Goal: Task Accomplishment & Management: Manage account settings

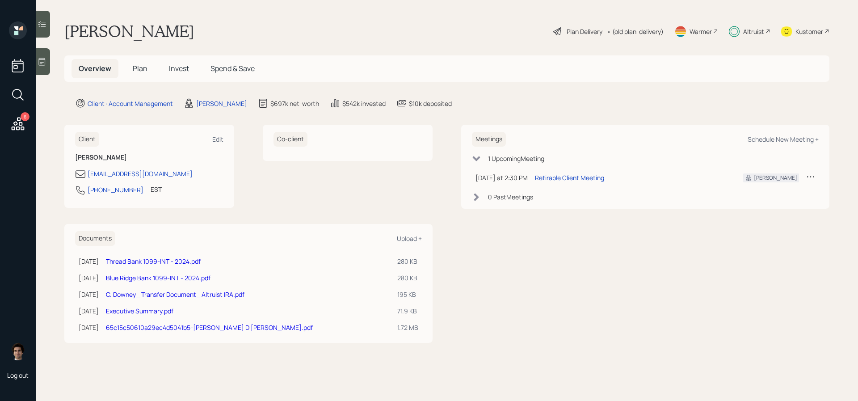
click at [581, 36] on div "Plan Delivery" at bounding box center [577, 31] width 51 height 11
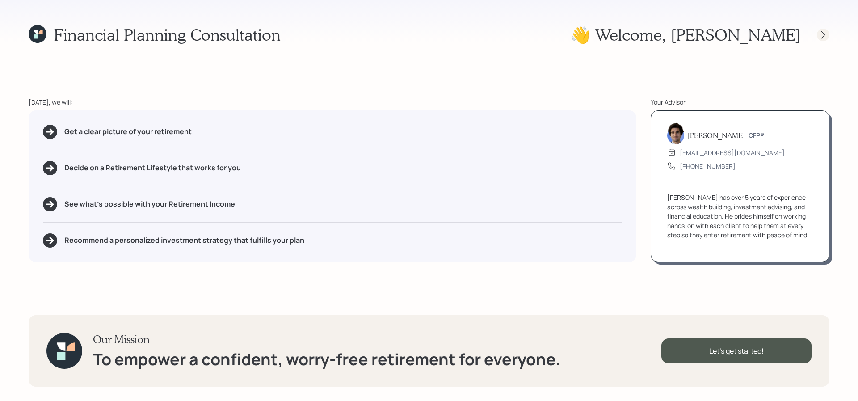
click at [823, 33] on icon at bounding box center [824, 35] width 4 height 8
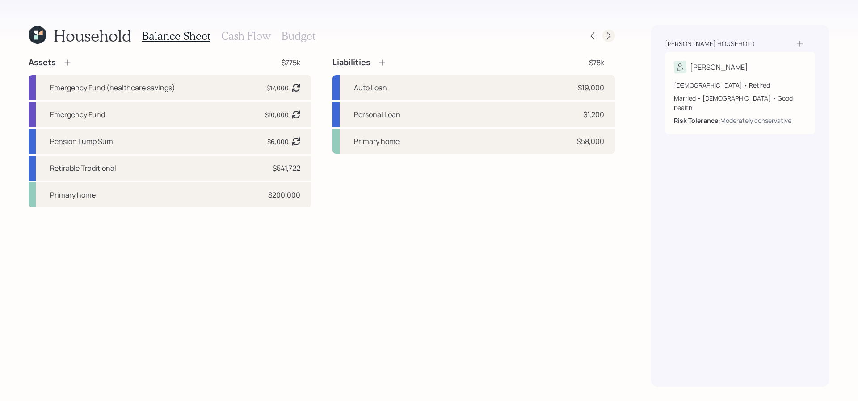
click at [610, 33] on icon at bounding box center [608, 35] width 9 height 9
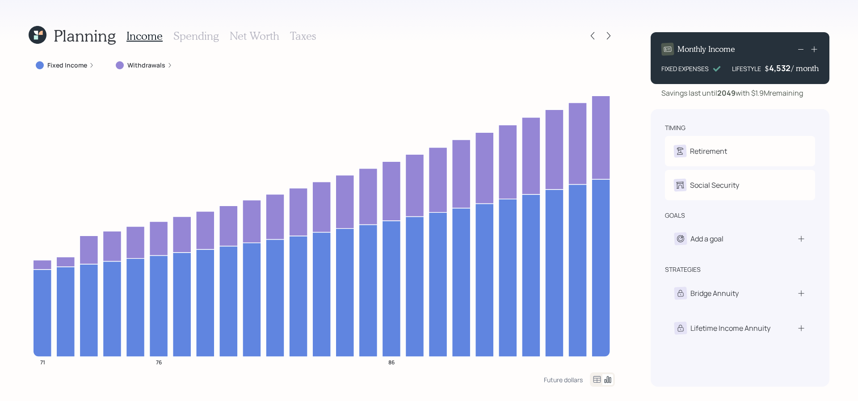
click at [152, 61] on label "Withdrawals" at bounding box center [146, 65] width 38 height 9
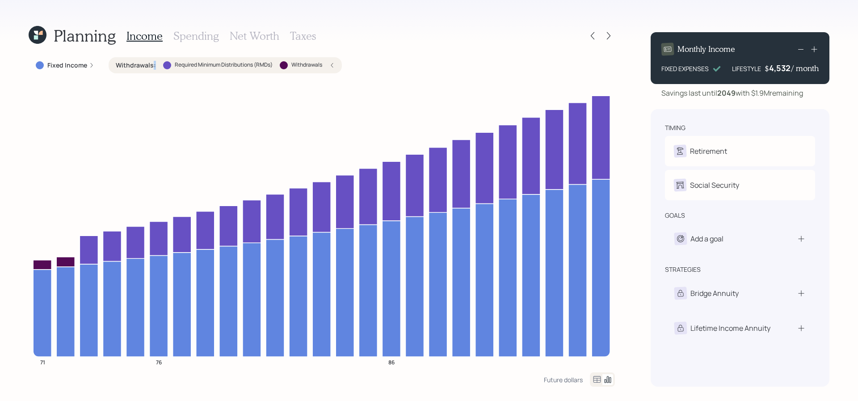
click at [152, 61] on label "Withdrawals :" at bounding box center [136, 65] width 40 height 9
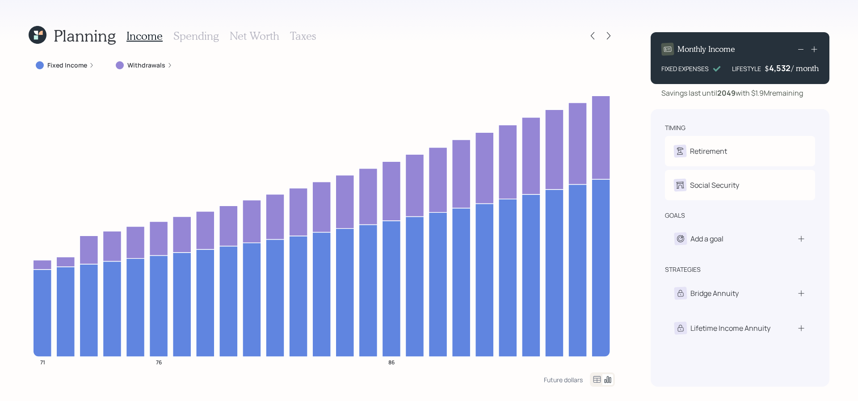
click at [152, 61] on label "Withdrawals" at bounding box center [146, 65] width 38 height 9
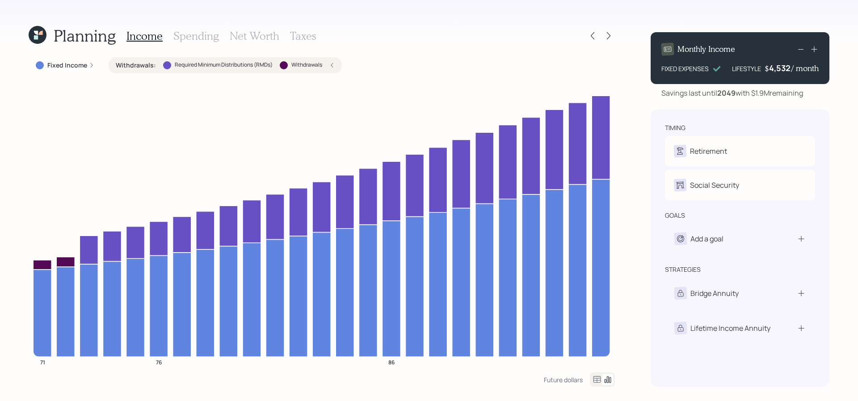
click at [305, 36] on h3 "Taxes" at bounding box center [303, 36] width 26 height 13
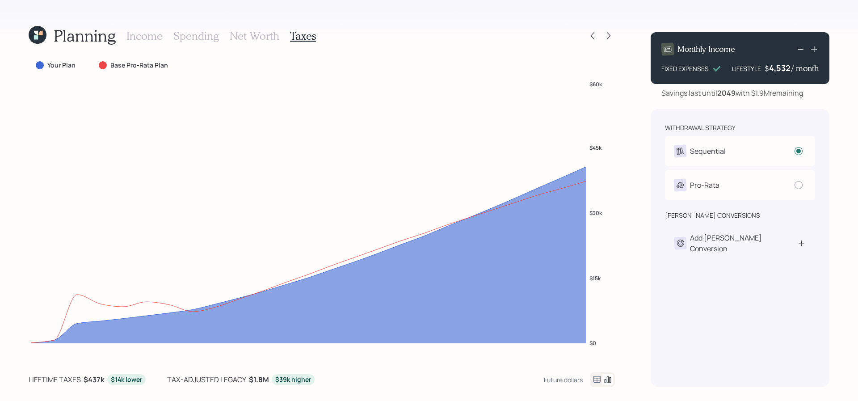
click at [153, 31] on h3 "Income" at bounding box center [144, 36] width 36 height 13
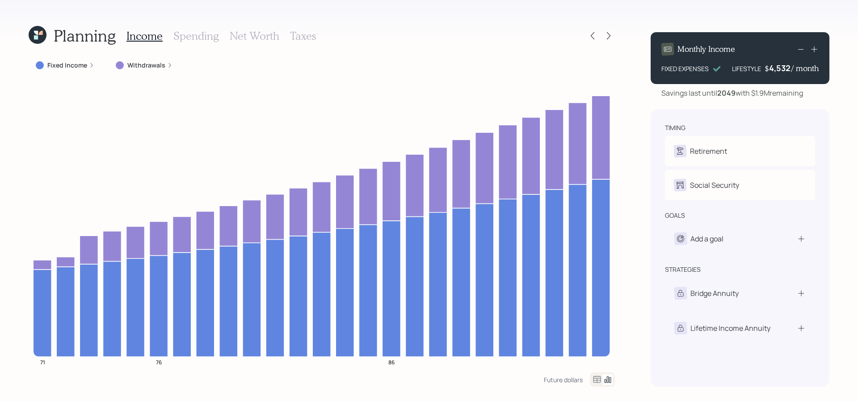
click at [599, 379] on icon at bounding box center [597, 379] width 11 height 11
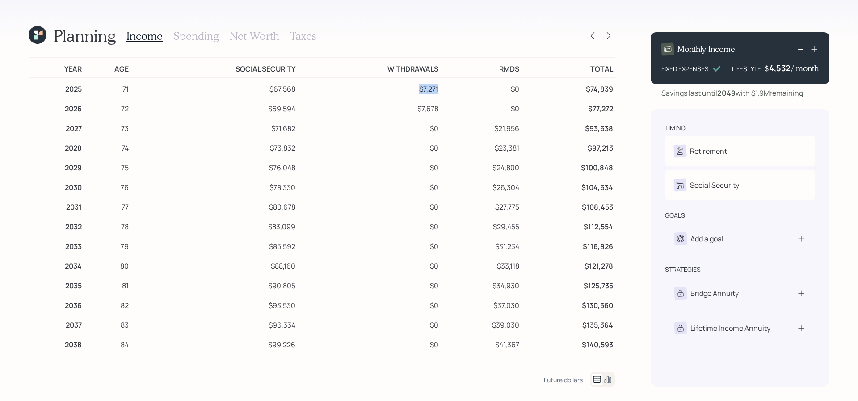
drag, startPoint x: 439, startPoint y: 89, endPoint x: 420, endPoint y: 88, distance: 19.7
click at [420, 88] on td "$7,271" at bounding box center [368, 88] width 143 height 20
click at [21, 36] on div "Planning Income Spending Net Worth Taxes Year Age Social Security Withdrawals R…" at bounding box center [429, 200] width 858 height 401
click at [37, 36] on icon at bounding box center [36, 37] width 4 height 4
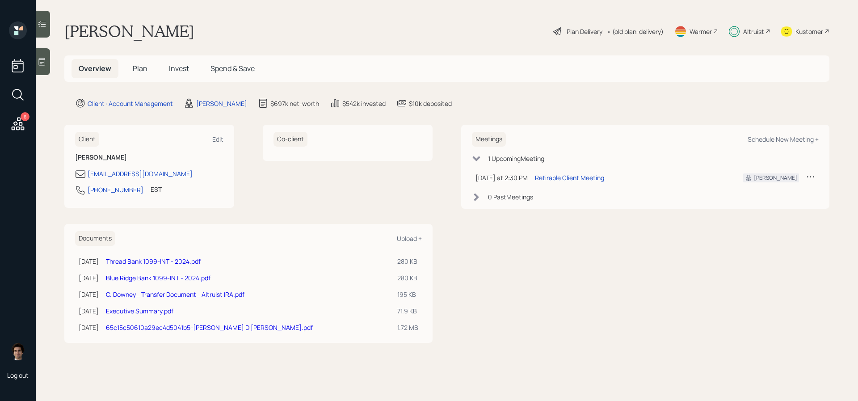
click at [746, 32] on div "Altruist" at bounding box center [753, 31] width 21 height 9
click at [586, 37] on div "Plan Delivery • (old plan-delivery)" at bounding box center [608, 31] width 112 height 20
click at [587, 33] on div "Plan Delivery" at bounding box center [585, 31] width 36 height 9
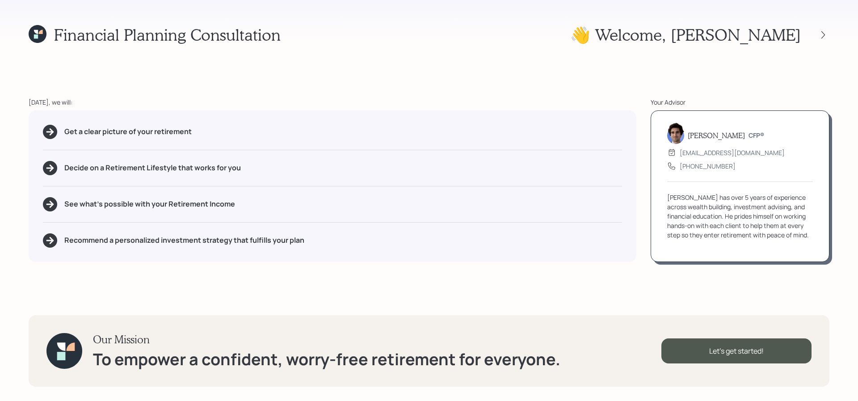
click at [831, 43] on div "Financial Planning Consultation 👋 Welcome , [PERSON_NAME] [DATE], we will: Get …" at bounding box center [429, 200] width 858 height 401
click at [827, 39] on div at bounding box center [823, 35] width 13 height 13
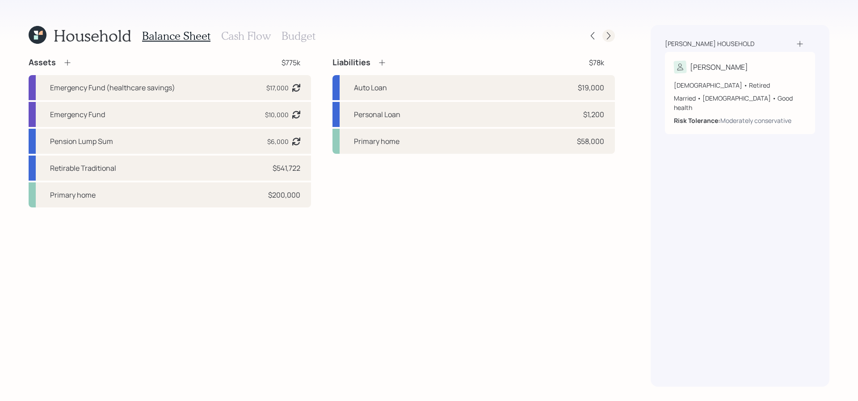
click at [607, 37] on icon at bounding box center [608, 35] width 9 height 9
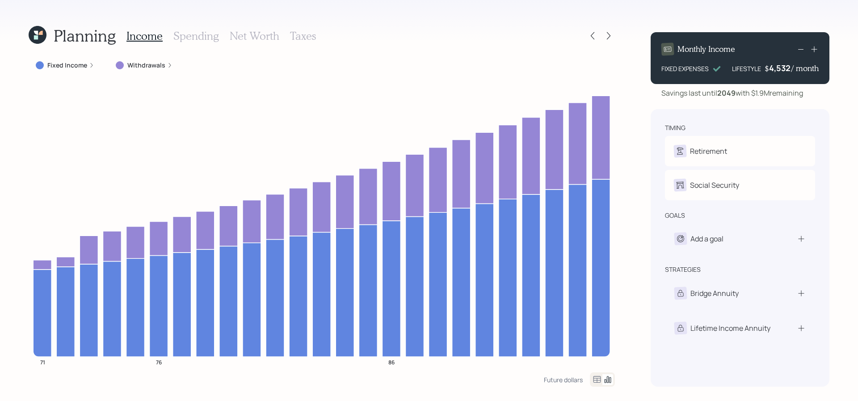
click at [799, 46] on icon at bounding box center [801, 49] width 11 height 11
click at [803, 50] on icon at bounding box center [801, 49] width 11 height 11
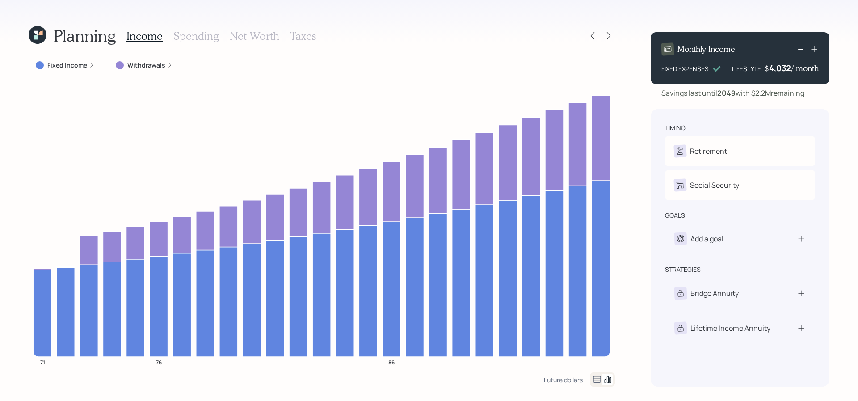
click at [801, 46] on icon at bounding box center [801, 49] width 11 height 11
click at [289, 22] on div "Planning Income Spending Net Worth Taxes Fixed Income Withdrawals 71 76 86 Futu…" at bounding box center [429, 200] width 858 height 401
click at [292, 30] on h3 "Taxes" at bounding box center [303, 36] width 26 height 13
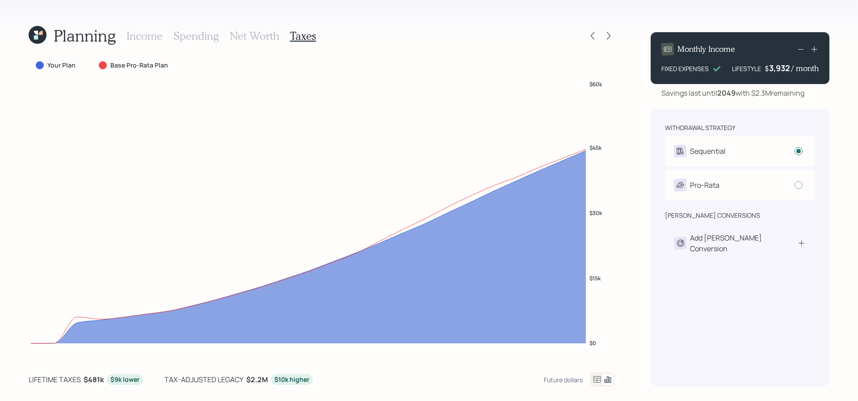
click at [600, 379] on icon at bounding box center [597, 379] width 11 height 11
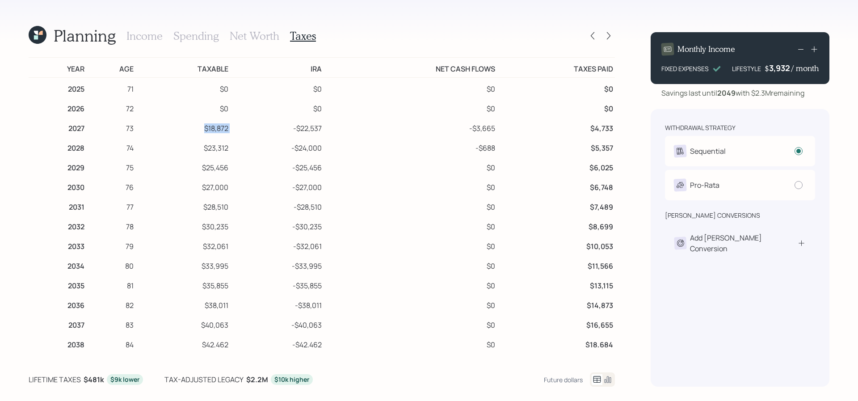
drag, startPoint x: 234, startPoint y: 131, endPoint x: 191, endPoint y: 131, distance: 42.5
click at [191, 131] on tr "2027 73 $18,872 -$22,537 -$3,665 $4,733" at bounding box center [322, 127] width 586 height 20
click at [253, 154] on td "-$24,000" at bounding box center [276, 147] width 93 height 20
click at [770, 248] on div "Add [PERSON_NAME] Conversion" at bounding box center [740, 243] width 150 height 40
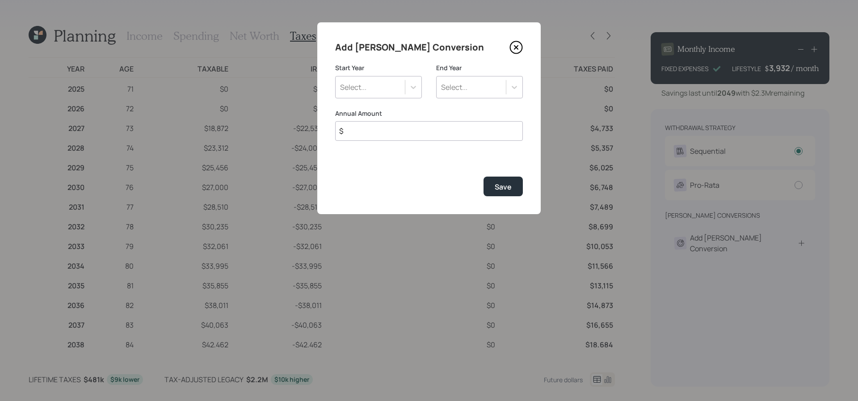
click at [365, 139] on input "$" at bounding box center [429, 131] width 188 height 20
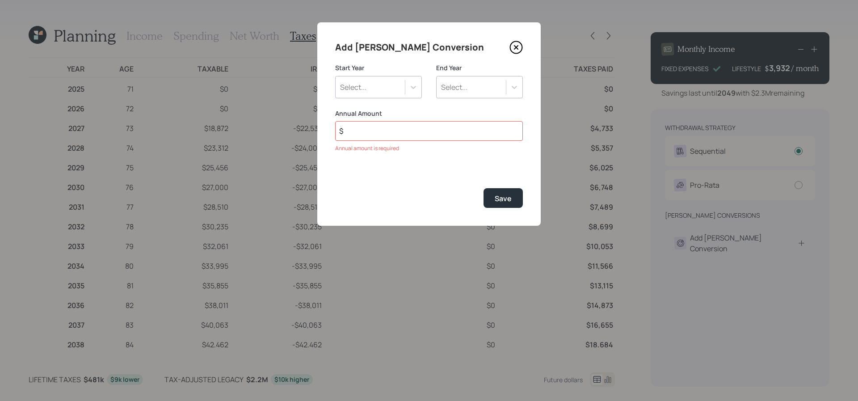
click at [514, 43] on icon at bounding box center [516, 47] width 13 height 13
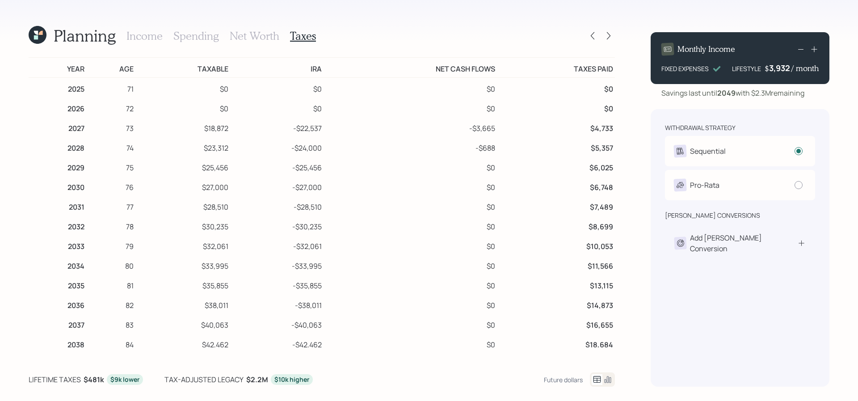
click at [607, 379] on icon at bounding box center [608, 379] width 11 height 11
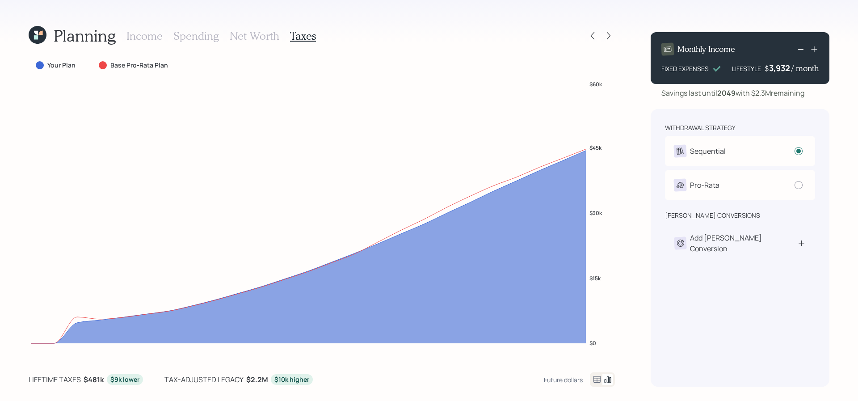
click at [141, 38] on h3 "Income" at bounding box center [144, 36] width 36 height 13
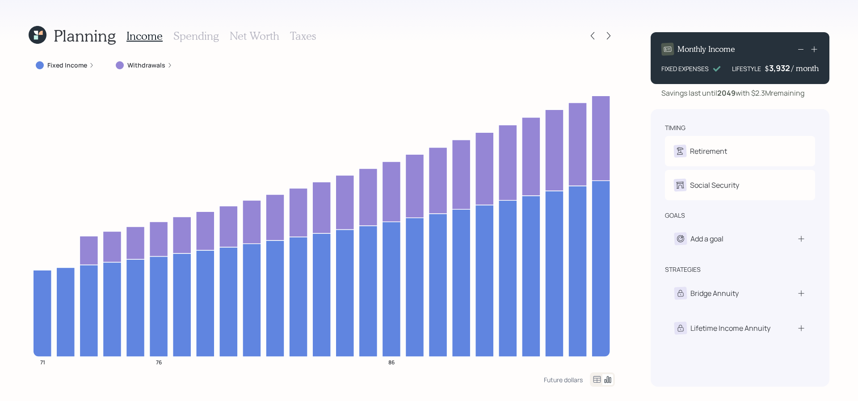
click at [89, 63] on icon at bounding box center [91, 65] width 5 height 5
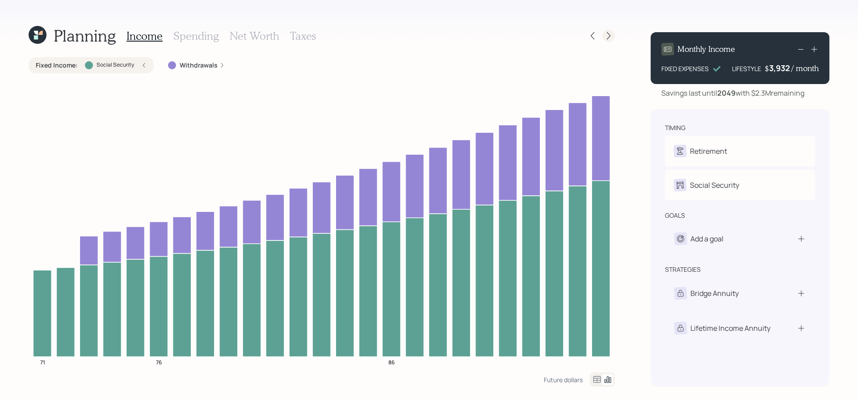
click at [611, 39] on icon at bounding box center [608, 35] width 9 height 9
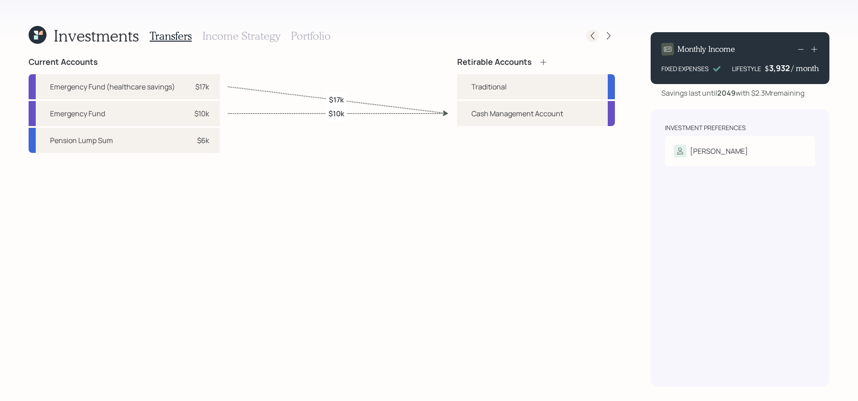
click at [597, 41] on div at bounding box center [600, 36] width 29 height 13
click at [596, 39] on icon at bounding box center [592, 35] width 9 height 9
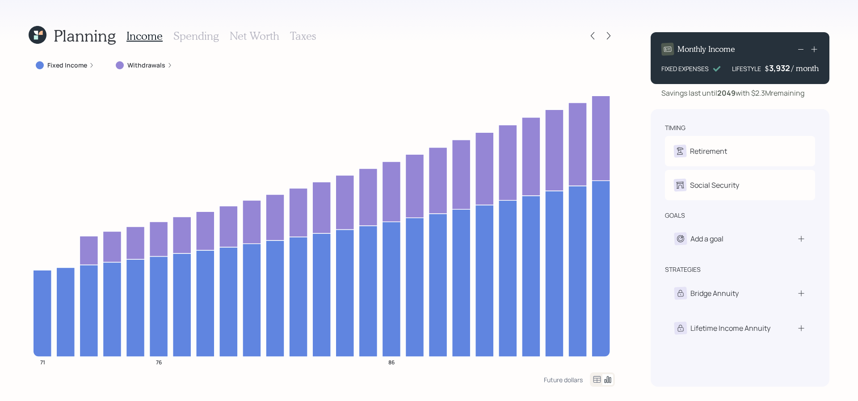
click at [304, 41] on h3 "Taxes" at bounding box center [303, 36] width 26 height 13
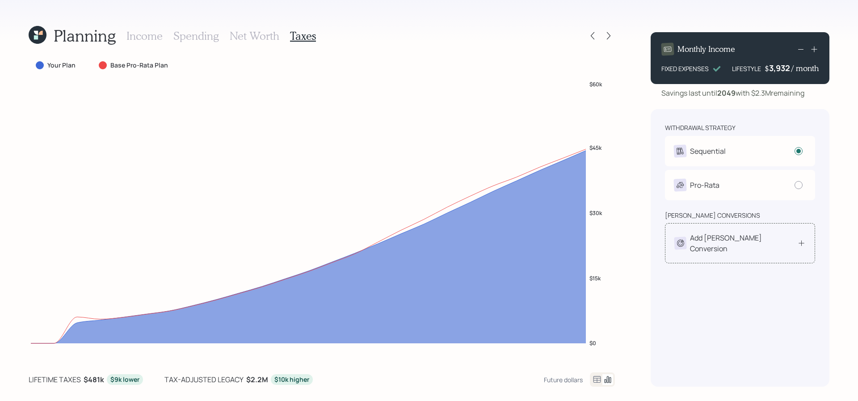
click at [795, 239] on div "Add [PERSON_NAME] Conversion" at bounding box center [739, 242] width 131 height 21
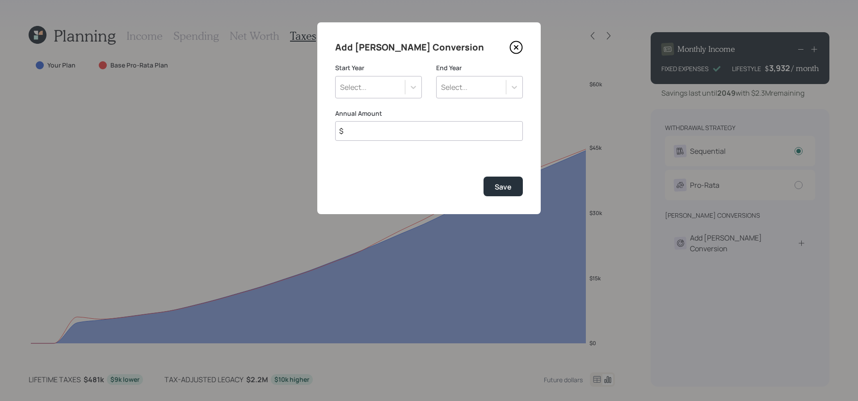
click at [442, 133] on input "$" at bounding box center [429, 131] width 188 height 20
type input "$ 20,000"
click at [351, 89] on div "Select..." at bounding box center [353, 87] width 26 height 10
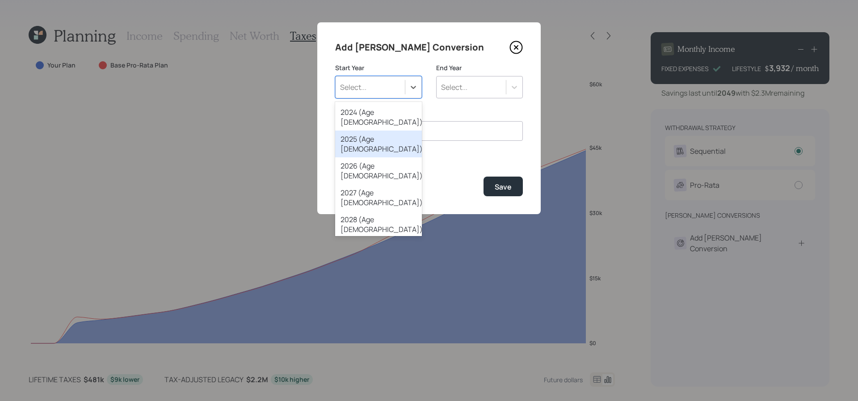
click at [358, 131] on div "2025 (Age [DEMOGRAPHIC_DATA])" at bounding box center [378, 144] width 87 height 27
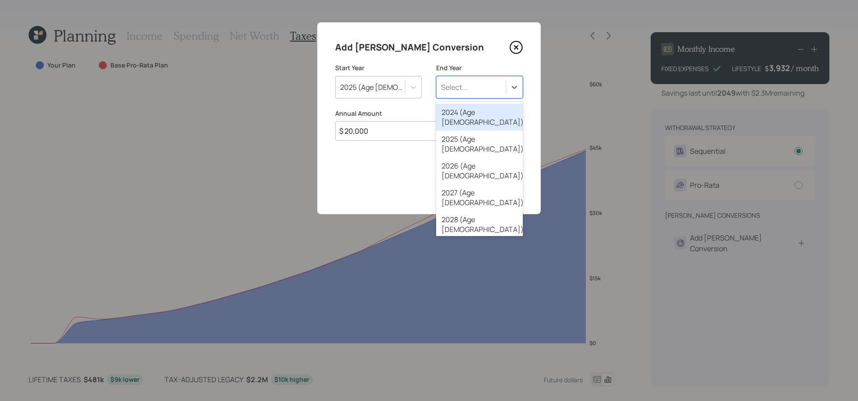
click at [475, 85] on div "Select..." at bounding box center [471, 87] width 69 height 15
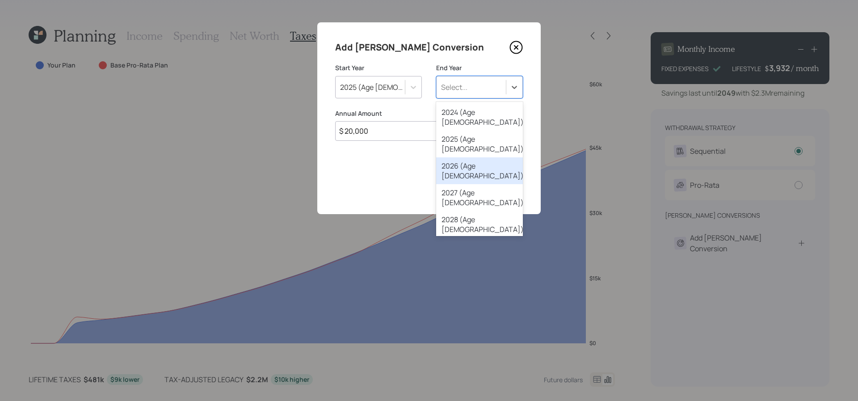
click at [479, 157] on div "2026 (Age [DEMOGRAPHIC_DATA])" at bounding box center [479, 170] width 87 height 27
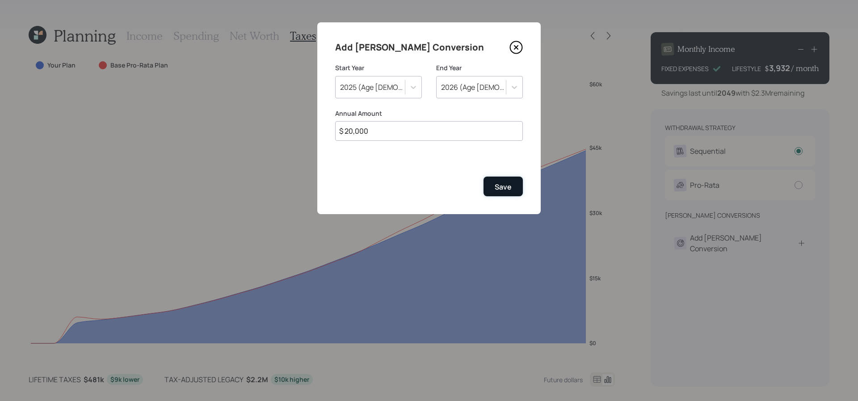
click at [504, 189] on div "Save" at bounding box center [503, 187] width 17 height 10
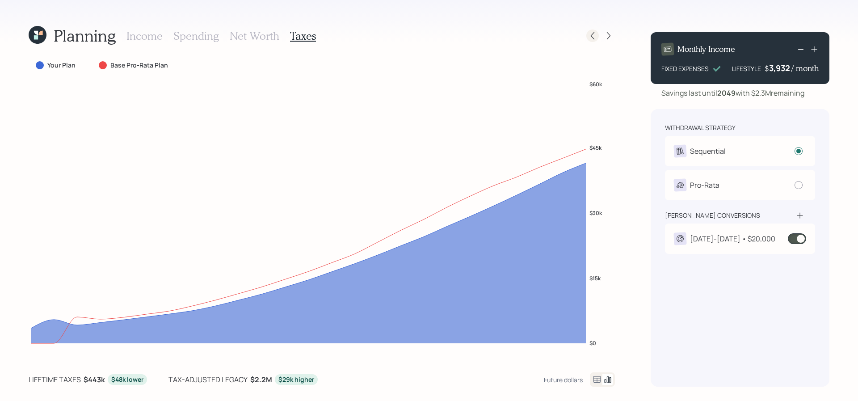
click at [589, 36] on icon at bounding box center [592, 35] width 9 height 9
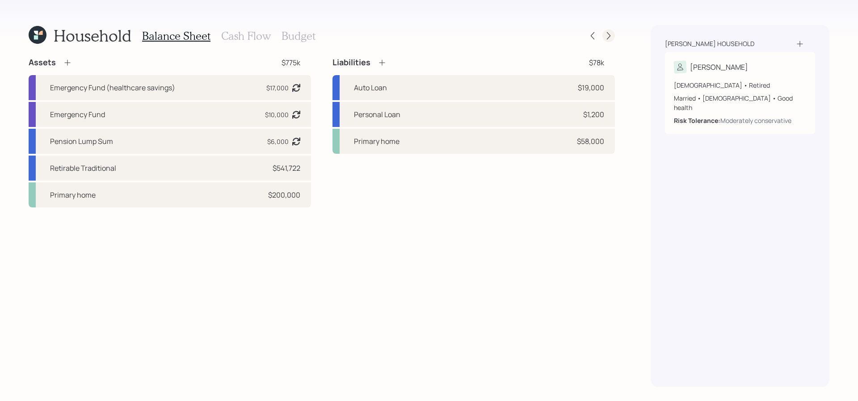
click at [610, 30] on div at bounding box center [609, 36] width 13 height 13
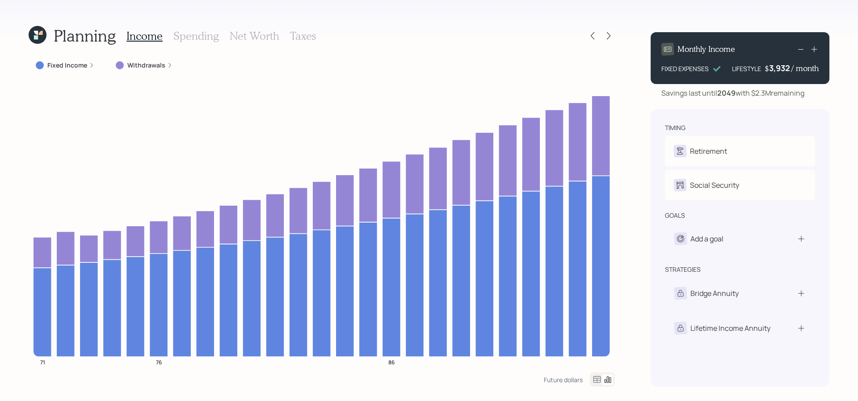
click at [310, 32] on h3 "Taxes" at bounding box center [303, 36] width 26 height 13
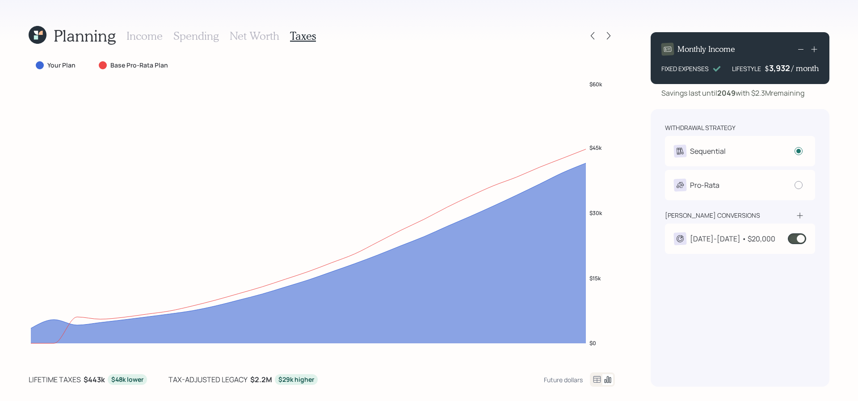
click at [753, 236] on div "[DATE]-[DATE] • $20,000" at bounding box center [732, 238] width 85 height 11
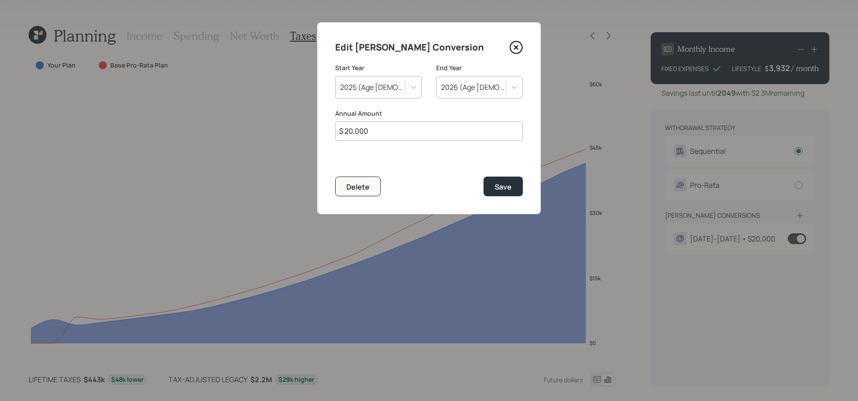
drag, startPoint x: 405, startPoint y: 129, endPoint x: 240, endPoint y: 110, distance: 165.1
click at [240, 110] on div "Edit [PERSON_NAME] Conversion Start Year [DATE] (Age [DEMOGRAPHIC_DATA]) End Ye…" at bounding box center [429, 200] width 858 height 401
type input "$ 18,000"
click at [518, 184] on button "Save" at bounding box center [503, 186] width 39 height 19
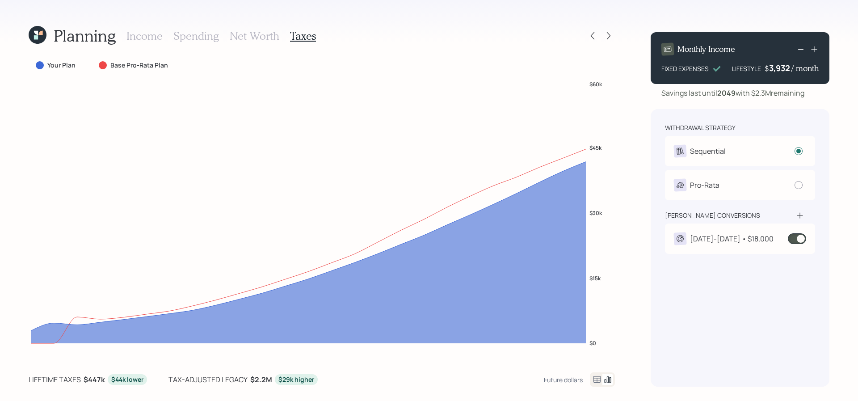
click at [160, 38] on h3 "Income" at bounding box center [144, 36] width 36 height 13
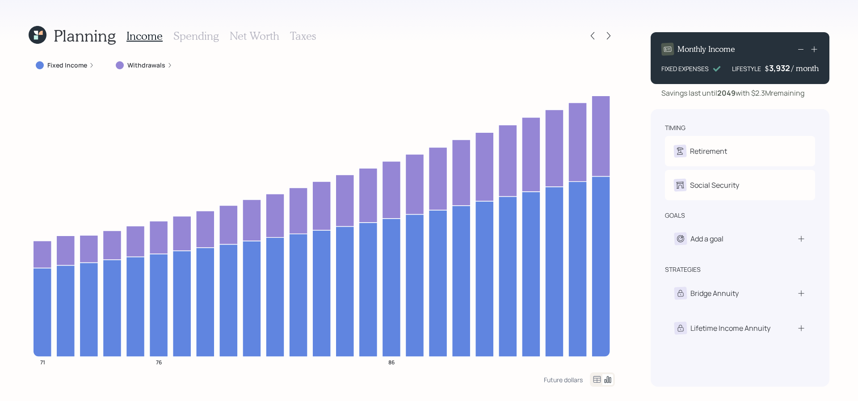
click at [305, 30] on h3 "Taxes" at bounding box center [303, 36] width 26 height 13
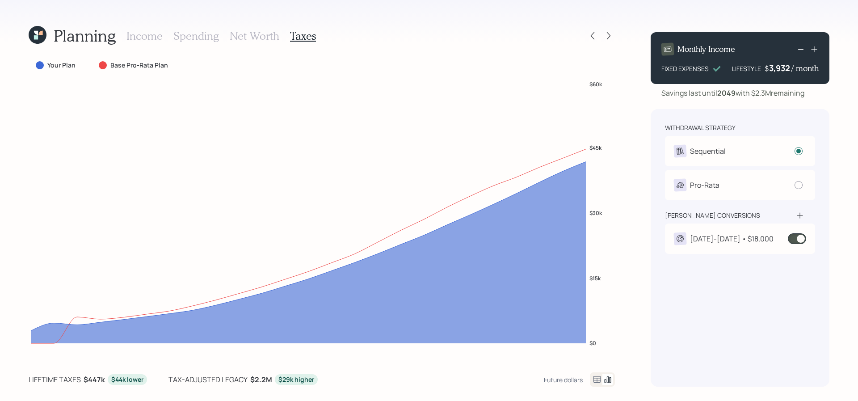
click at [252, 40] on h3 "Net Worth" at bounding box center [255, 36] width 50 height 13
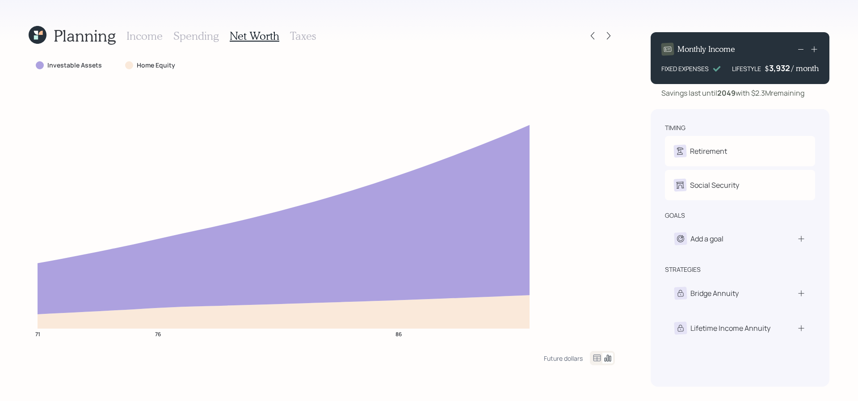
click at [602, 361] on icon at bounding box center [597, 358] width 11 height 11
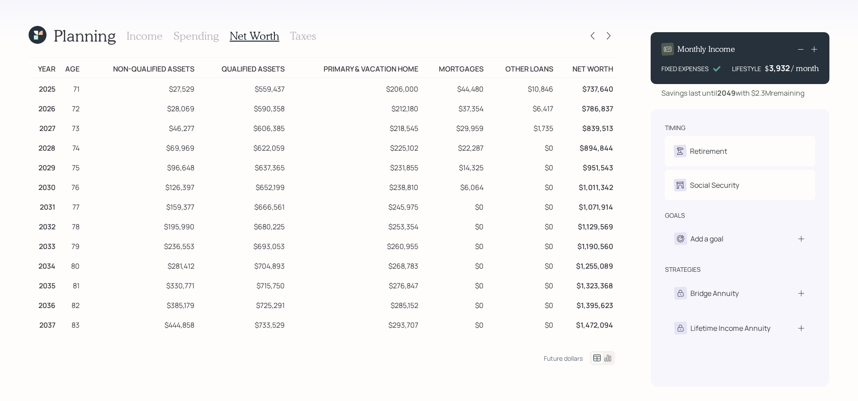
click at [304, 38] on h3 "Taxes" at bounding box center [303, 36] width 26 height 13
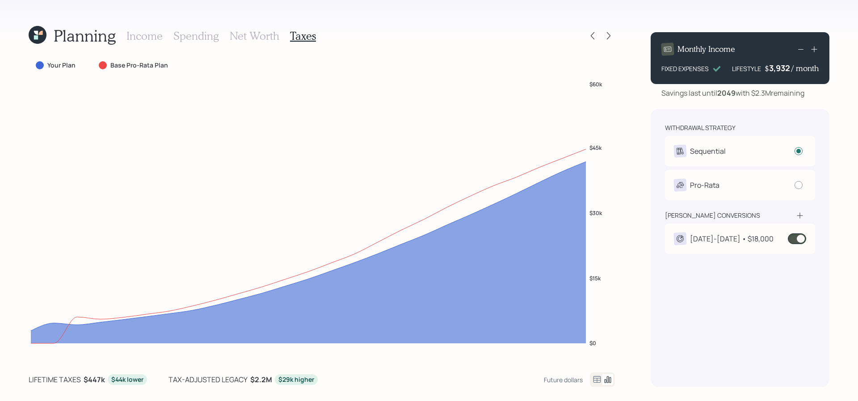
click at [597, 381] on icon at bounding box center [598, 379] width 8 height 7
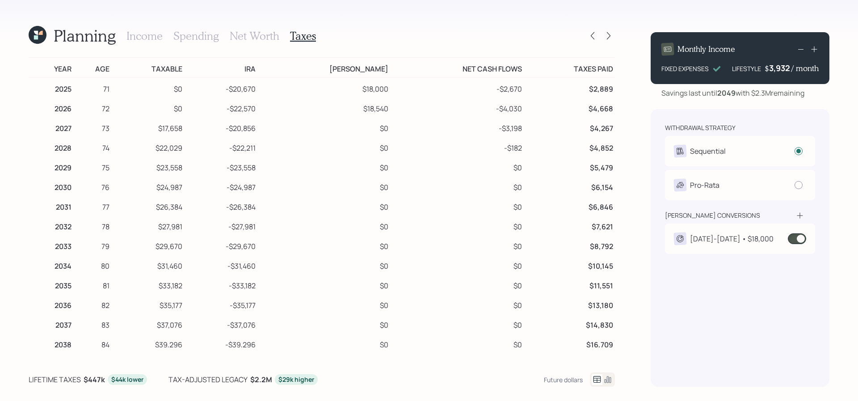
click at [603, 379] on icon at bounding box center [608, 379] width 11 height 11
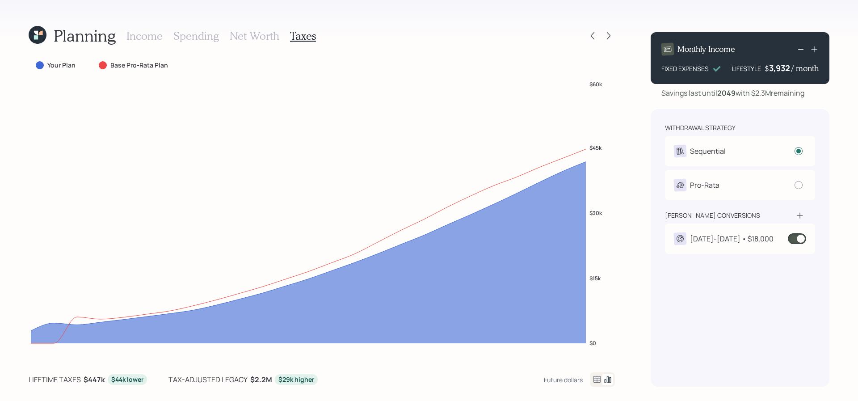
click at [758, 232] on div "[DATE]-[DATE] • $18,000" at bounding box center [740, 238] width 150 height 30
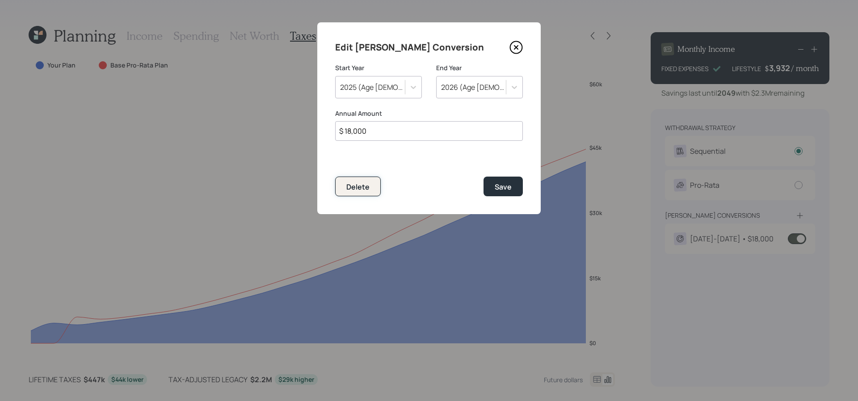
click at [358, 195] on button "Delete" at bounding box center [358, 186] width 46 height 19
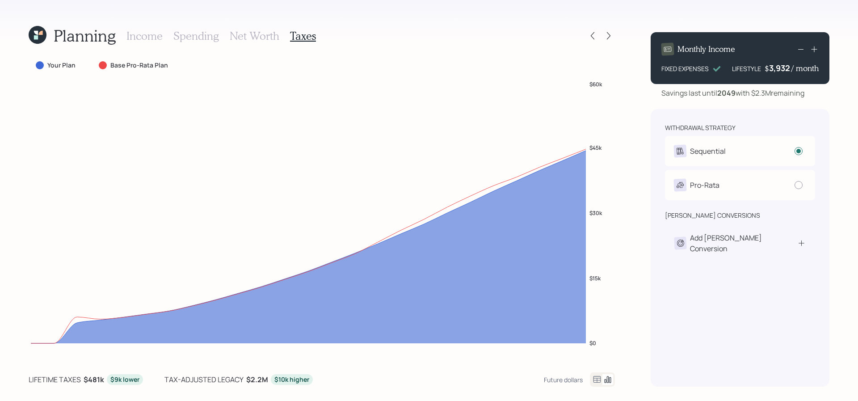
click at [155, 32] on h3 "Income" at bounding box center [144, 36] width 36 height 13
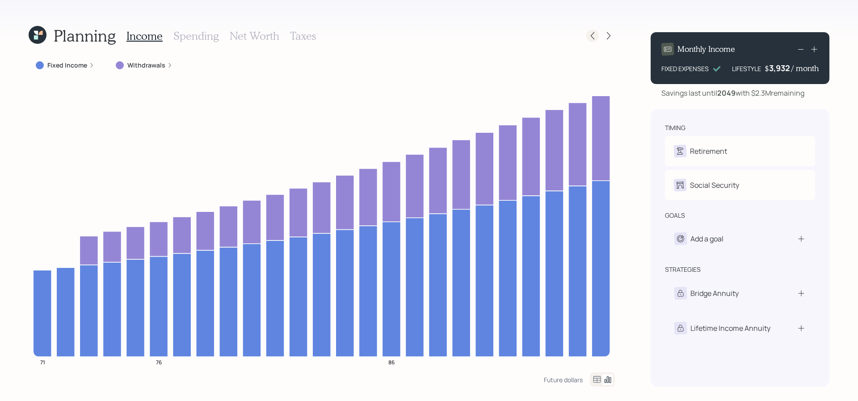
click at [597, 36] on icon at bounding box center [592, 35] width 9 height 9
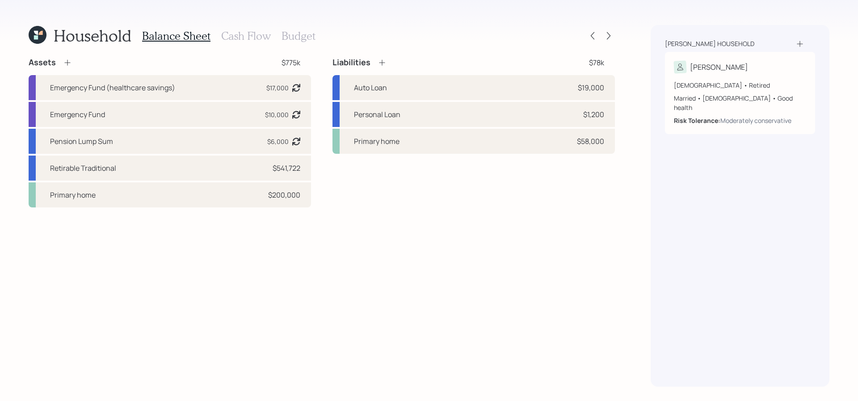
click at [30, 33] on icon at bounding box center [38, 35] width 18 height 18
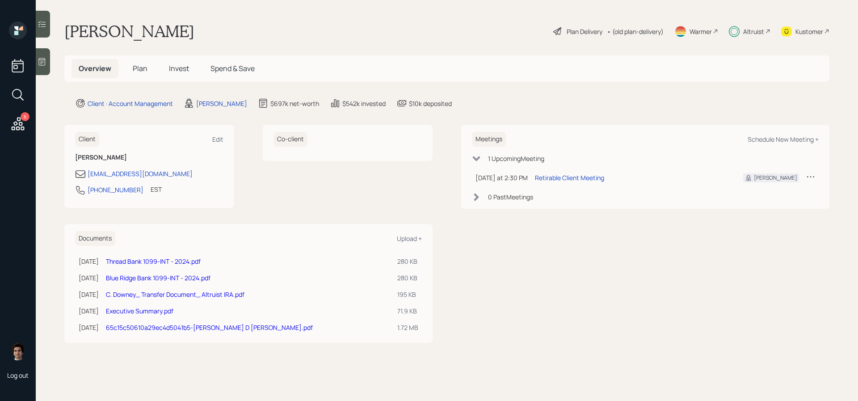
click at [185, 71] on span "Invest" at bounding box center [179, 68] width 20 height 10
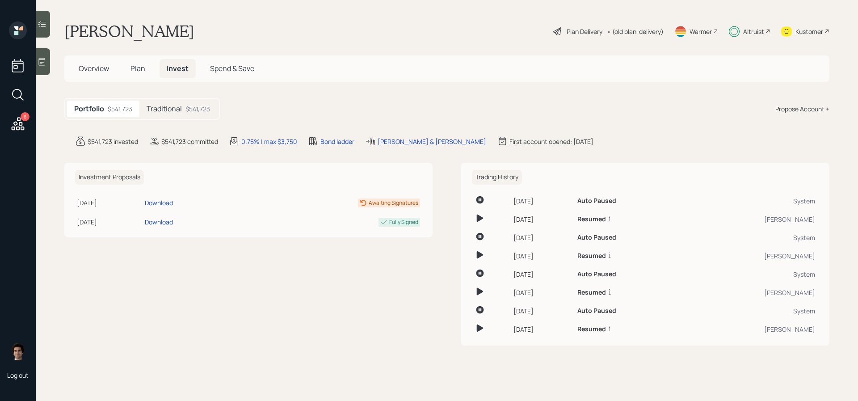
click at [83, 60] on h5 "Overview" at bounding box center [94, 68] width 45 height 19
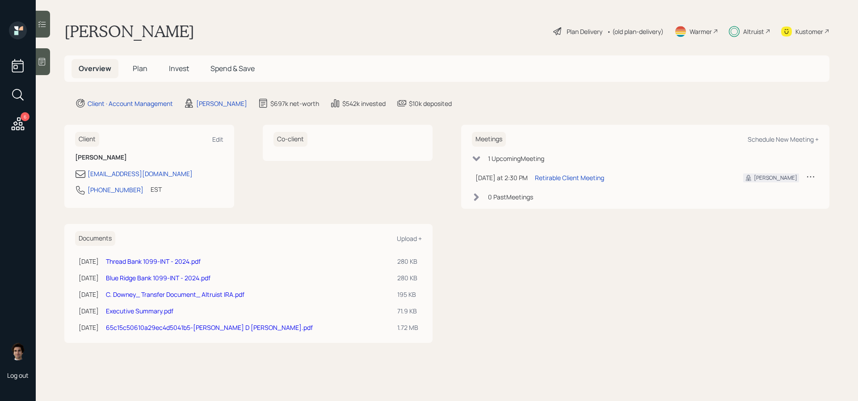
click at [744, 34] on div "Altruist" at bounding box center [753, 31] width 21 height 9
click at [147, 63] on h5 "Plan" at bounding box center [140, 68] width 29 height 19
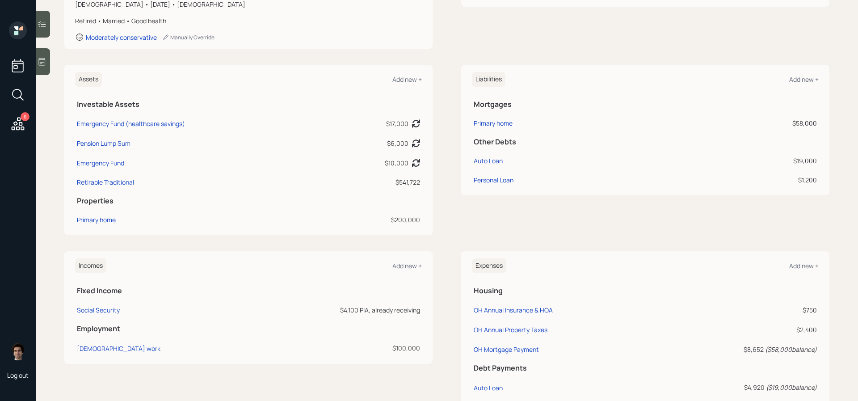
scroll to position [216, 0]
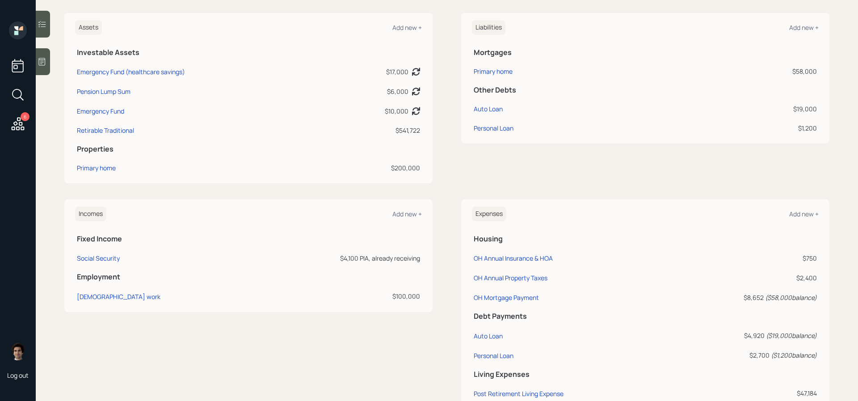
click at [424, 217] on div "Incomes Add new + Fixed Income Social Security $4,100 PIA, already receiving Em…" at bounding box center [248, 255] width 368 height 112
click at [421, 215] on div "Add new +" at bounding box center [407, 214] width 30 height 8
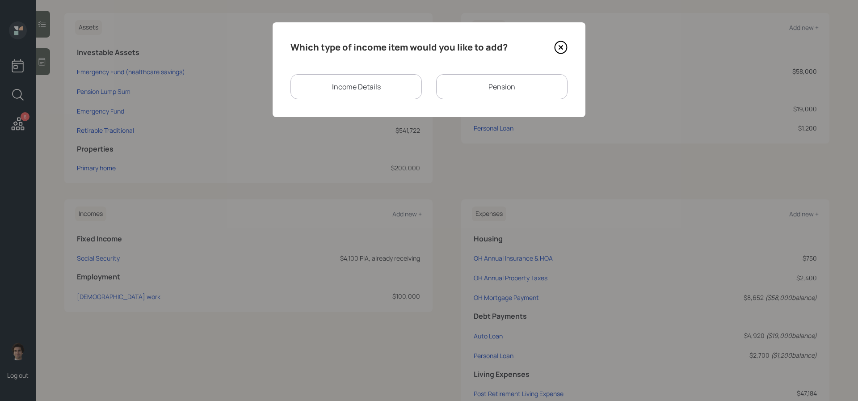
click at [489, 91] on div "Pension" at bounding box center [501, 86] width 131 height 25
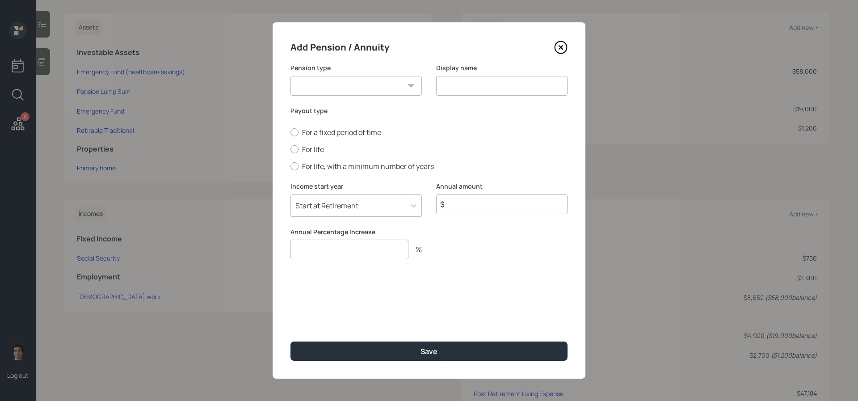
click at [394, 89] on select "Pension Annuity" at bounding box center [356, 86] width 131 height 20
select select "pension"
click at [291, 76] on select "Pension Annuity" at bounding box center [356, 86] width 131 height 20
click at [497, 91] on input at bounding box center [501, 86] width 131 height 20
click at [551, 213] on input "$" at bounding box center [501, 204] width 131 height 20
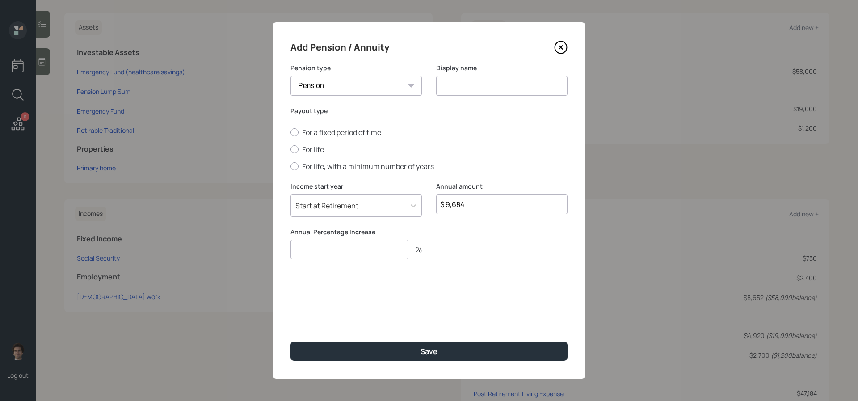
type input "$ 9,684"
click at [392, 253] on input "number" at bounding box center [350, 250] width 118 height 20
type input "0"
click at [314, 154] on label "For life" at bounding box center [429, 149] width 277 height 10
click at [291, 150] on input "For life" at bounding box center [290, 149] width 0 height 0
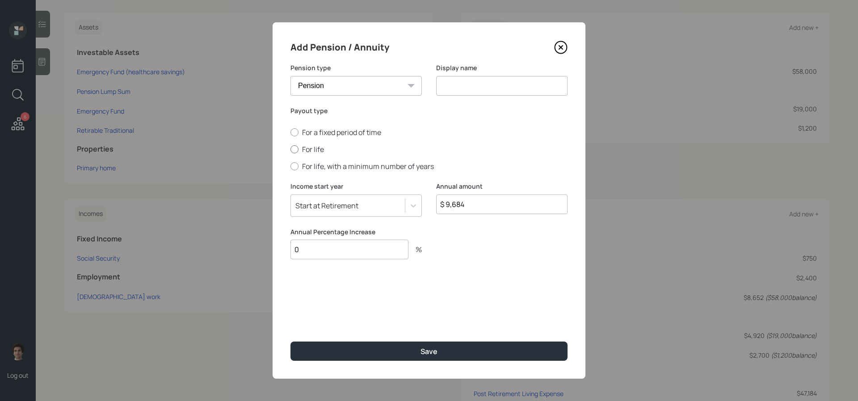
radio input "true"
click at [314, 146] on label "For life" at bounding box center [429, 149] width 277 height 10
click at [291, 149] on input "For life" at bounding box center [290, 149] width 0 height 0
click at [538, 87] on input at bounding box center [501, 86] width 131 height 20
type input "Pension"
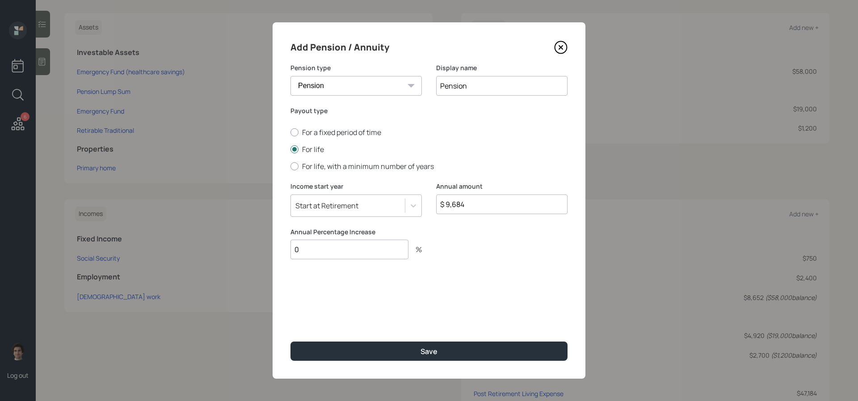
click at [291, 341] on button "Save" at bounding box center [429, 350] width 277 height 19
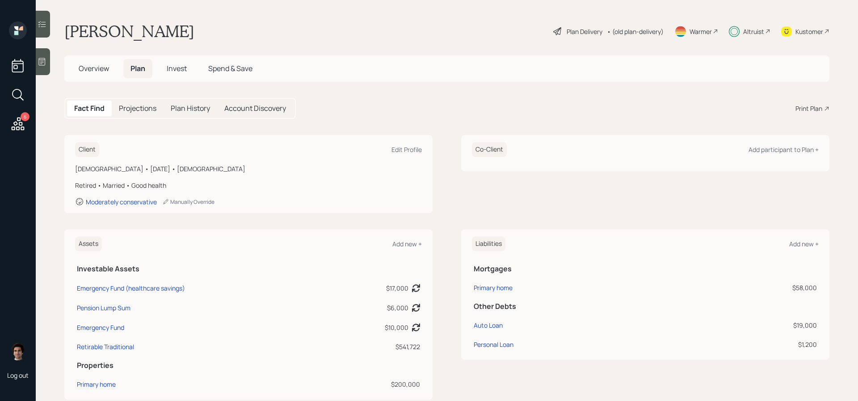
click at [598, 33] on div "Plan Delivery" at bounding box center [585, 31] width 36 height 9
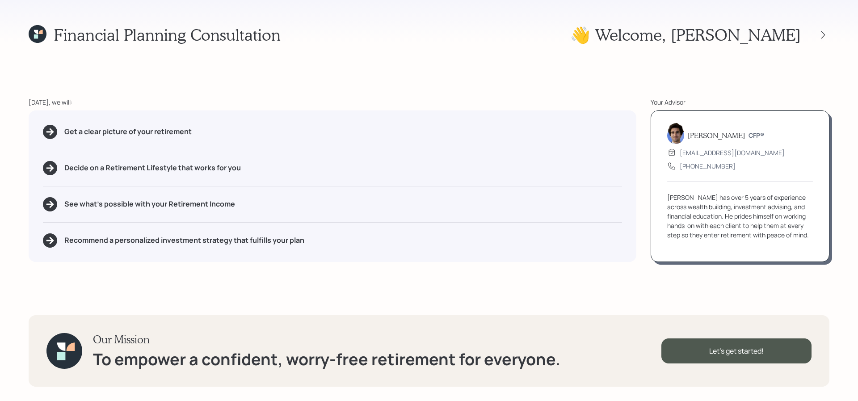
click at [812, 38] on div at bounding box center [815, 35] width 29 height 13
click at [820, 38] on icon at bounding box center [823, 34] width 9 height 9
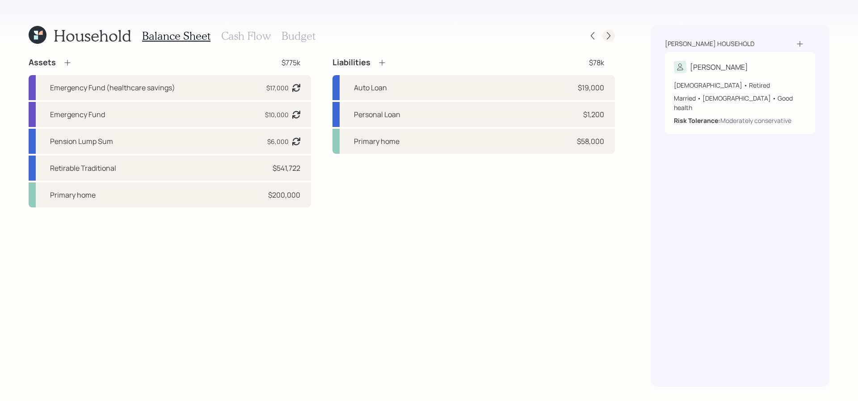
click at [603, 35] on div at bounding box center [609, 36] width 13 height 13
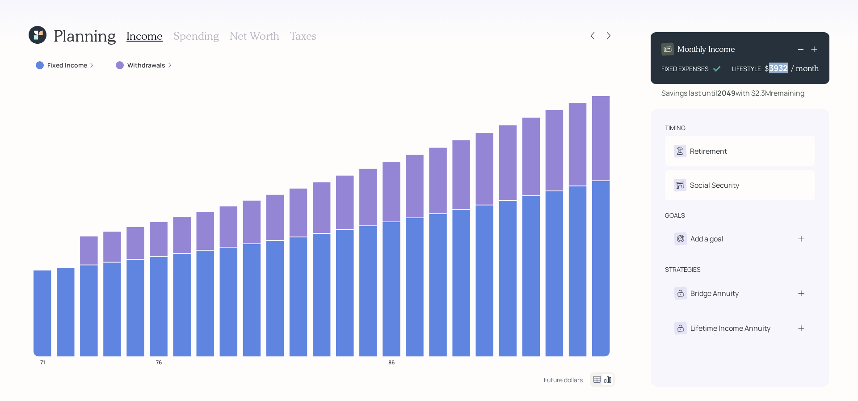
drag, startPoint x: 790, startPoint y: 67, endPoint x: 766, endPoint y: 67, distance: 24.6
click at [766, 67] on div "$ 3932 / month" at bounding box center [792, 68] width 54 height 11
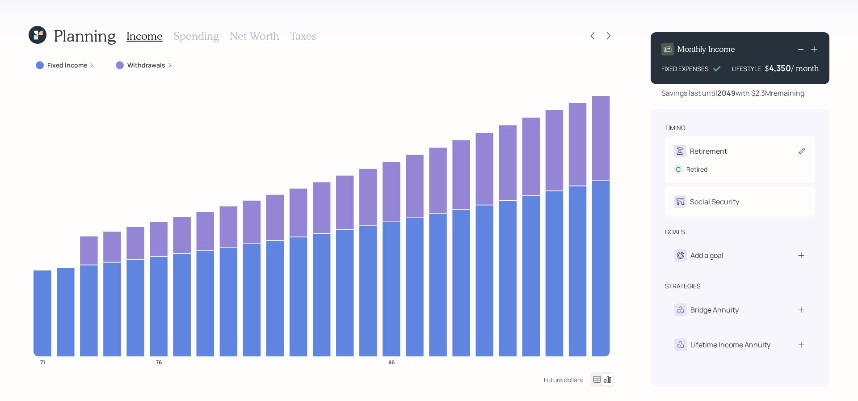
click at [749, 143] on div "Retirement C Retired" at bounding box center [740, 159] width 150 height 47
select select "3"
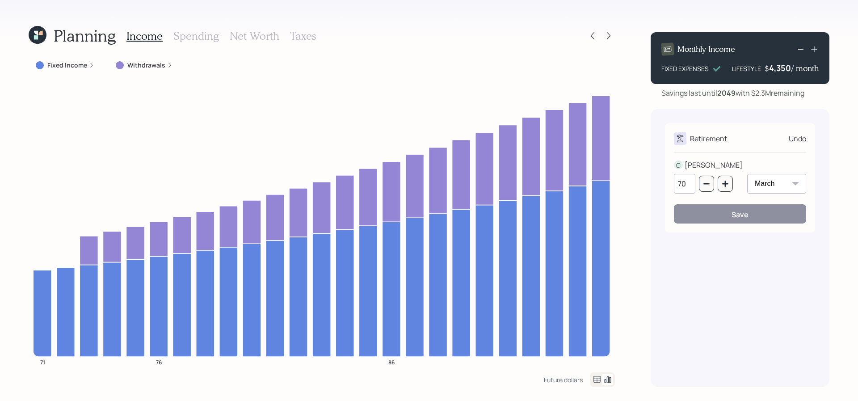
click at [660, 114] on div "Retirement Undo C [PERSON_NAME] 70 January February March April May June July A…" at bounding box center [740, 248] width 179 height 278
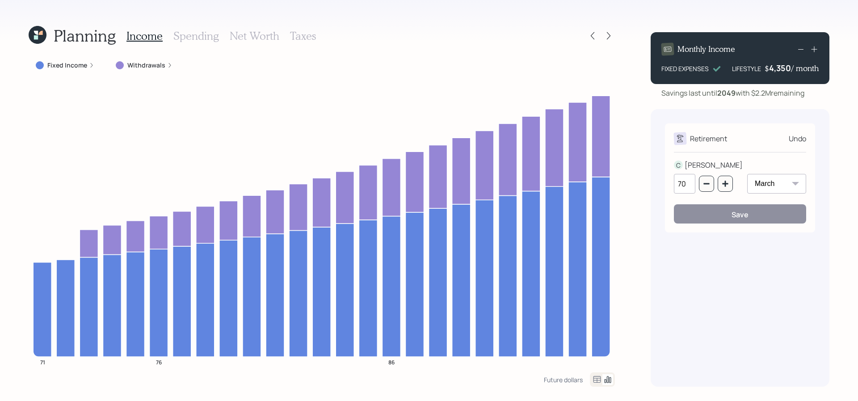
click at [817, 49] on icon at bounding box center [814, 49] width 6 height 6
click at [800, 49] on rect at bounding box center [800, 49] width 5 height 0
click at [595, 34] on icon at bounding box center [592, 35] width 9 height 9
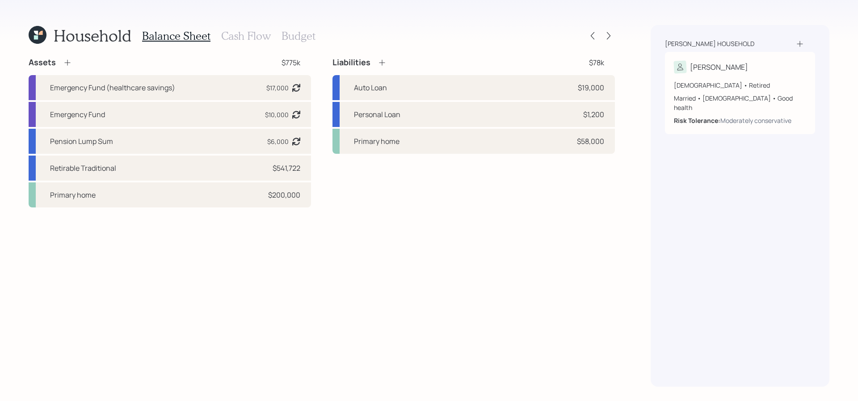
click at [263, 39] on h3 "Cash Flow" at bounding box center [246, 36] width 50 height 13
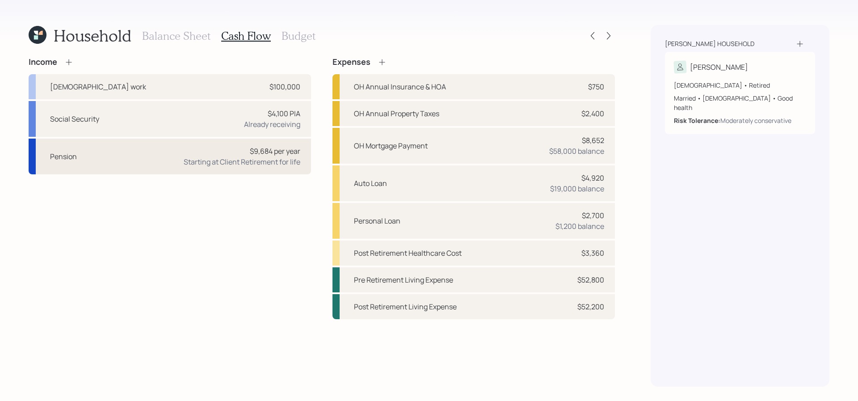
click at [149, 163] on div "Pension $9,684 per year Starting at Client Retirement for life" at bounding box center [170, 157] width 282 height 36
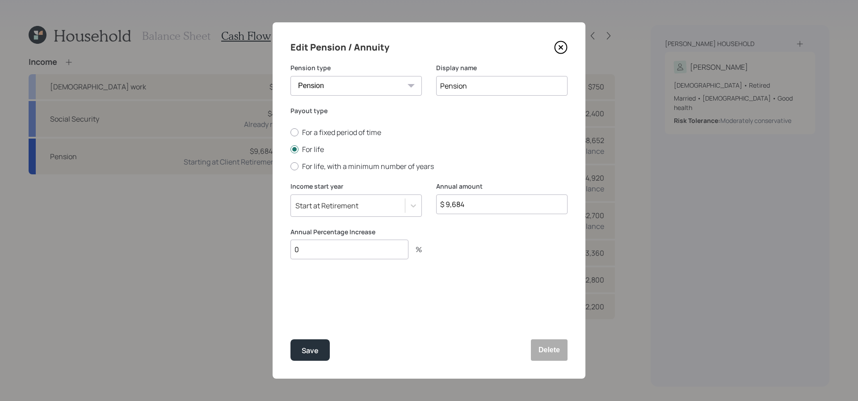
click at [504, 211] on input "$ 9,684" at bounding box center [501, 204] width 131 height 20
type input "$ 0"
click at [291, 339] on button "Save" at bounding box center [310, 349] width 39 height 21
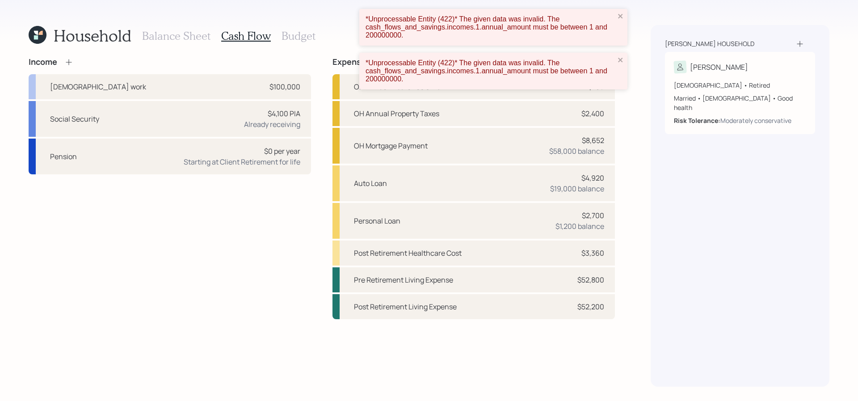
click at [616, 26] on div "*Unprocessable Entity (422)* The given data was invalid. The cash_flows_and_sav…" at bounding box center [490, 28] width 255 height 30
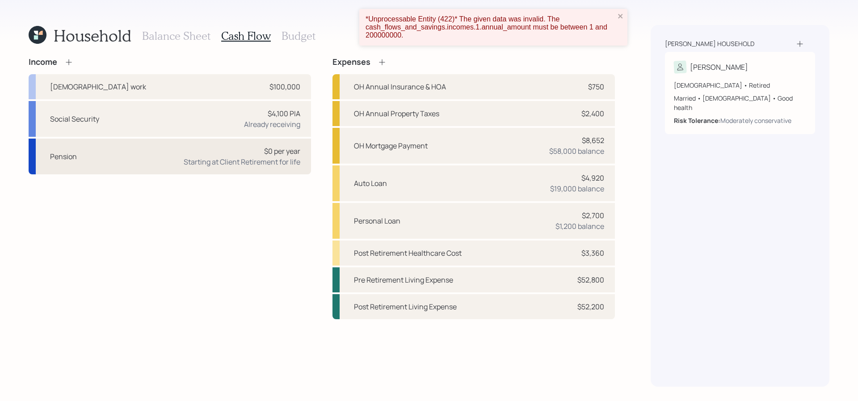
click at [181, 155] on div "Pension $0 per year Starting at Client Retirement for life" at bounding box center [170, 157] width 282 height 36
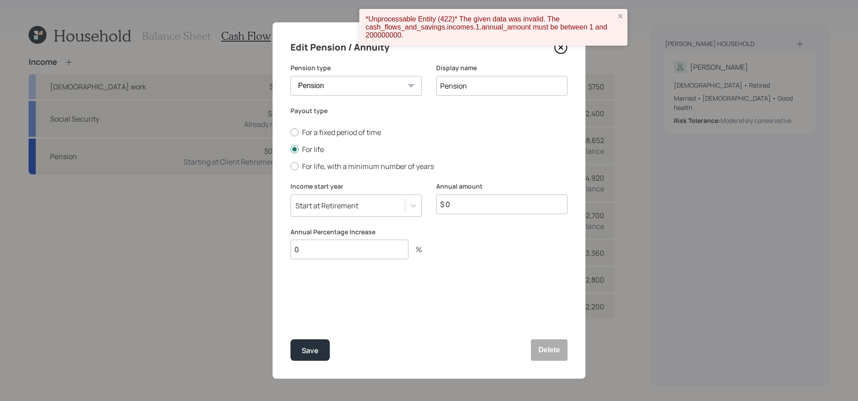
click at [475, 204] on input "$ 0" at bounding box center [501, 204] width 131 height 20
type input "$ 1"
click at [291, 339] on button "Save" at bounding box center [310, 349] width 39 height 21
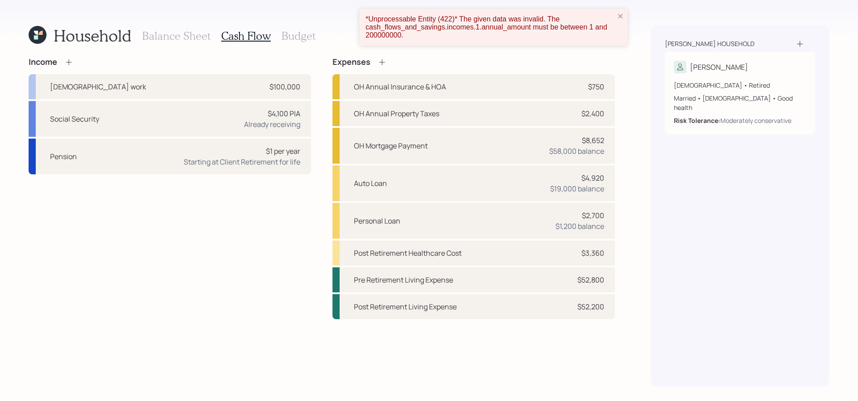
click at [617, 14] on div "*Unprocessable Entity (422)* The given data was invalid. The cash_flows_and_sav…" at bounding box center [493, 27] width 268 height 37
click at [620, 14] on icon "close" at bounding box center [621, 16] width 6 height 7
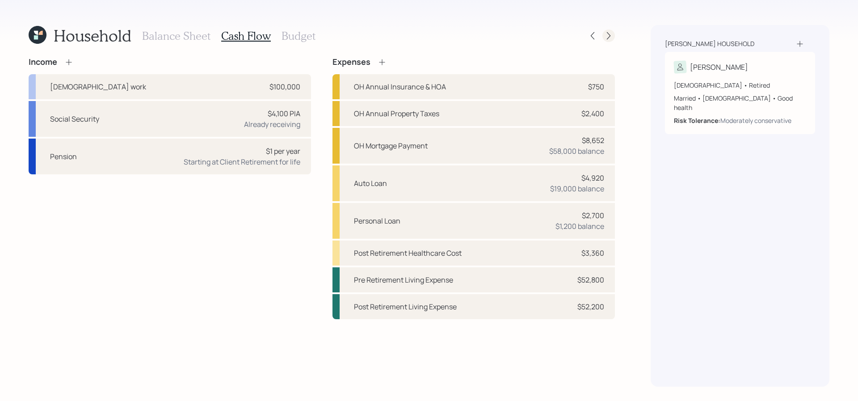
click at [607, 34] on icon at bounding box center [608, 35] width 9 height 9
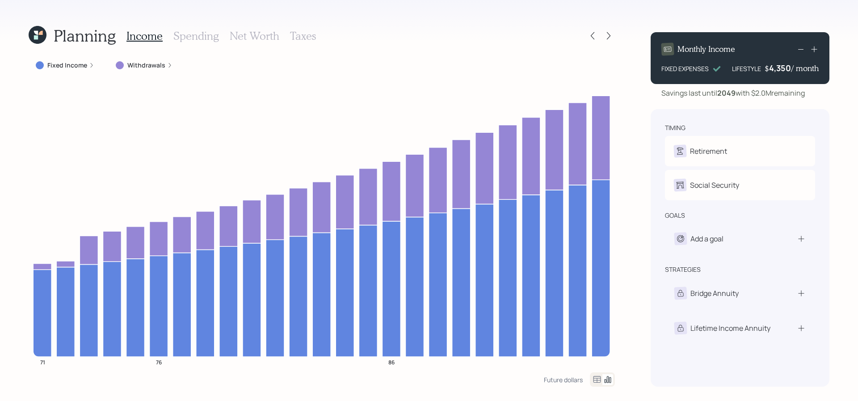
click at [816, 51] on icon at bounding box center [814, 49] width 9 height 9
click at [589, 34] on icon at bounding box center [592, 35] width 9 height 9
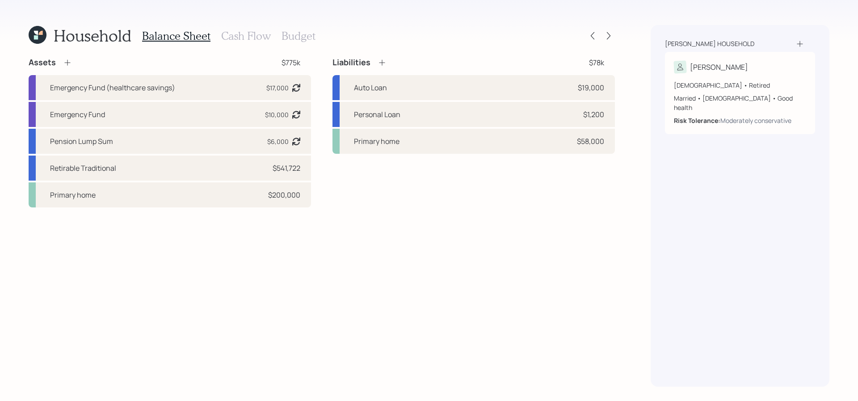
click at [244, 27] on div "Balance Sheet Cash Flow Budget" at bounding box center [228, 35] width 173 height 21
click at [243, 40] on h3 "Cash Flow" at bounding box center [246, 36] width 50 height 13
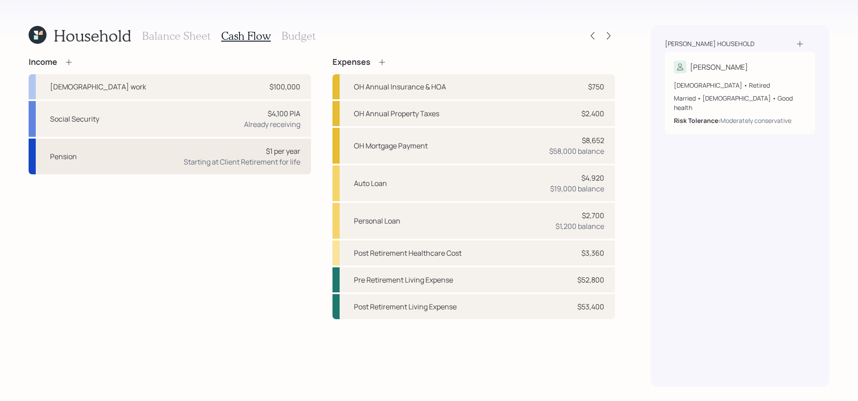
click at [121, 167] on div "Pension $1 per year Starting at Client Retirement for life" at bounding box center [170, 157] width 282 height 36
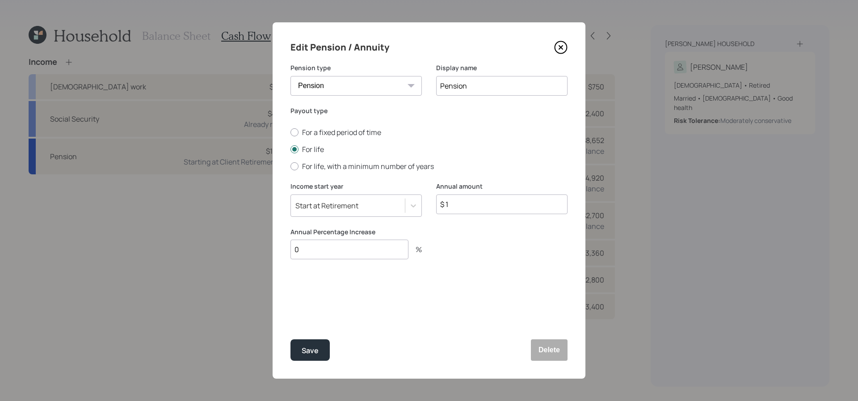
drag, startPoint x: 482, startPoint y: 203, endPoint x: 437, endPoint y: 203, distance: 44.7
click at [437, 203] on input "$ 1" at bounding box center [501, 204] width 131 height 20
paste input "9,684"
type input "$ 9,684"
click at [314, 350] on div "Save" at bounding box center [310, 351] width 17 height 12
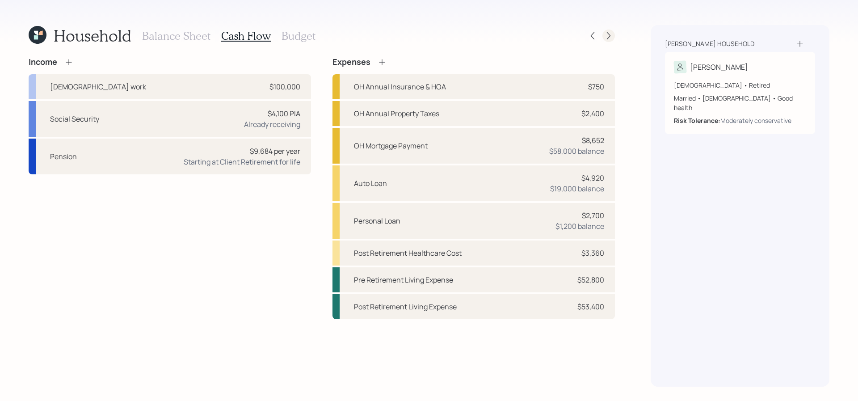
click at [614, 38] on div at bounding box center [609, 36] width 13 height 13
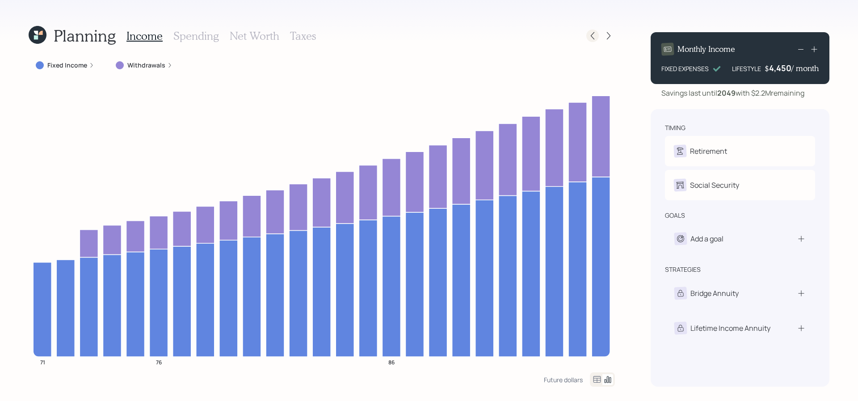
click at [590, 31] on div at bounding box center [592, 36] width 13 height 13
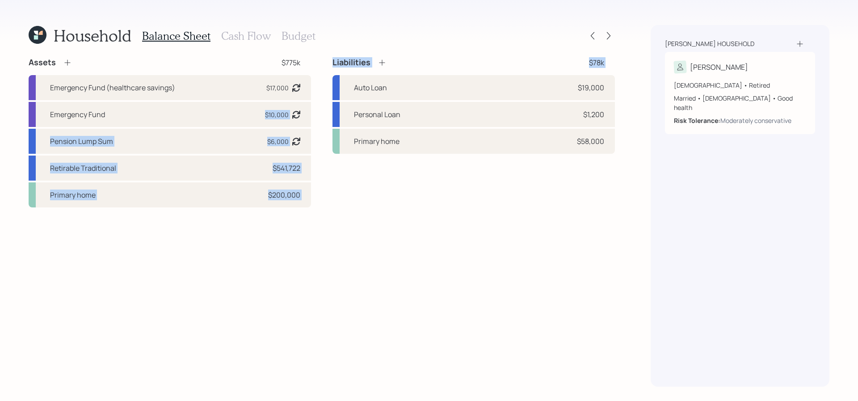
drag, startPoint x: 223, startPoint y: 108, endPoint x: 327, endPoint y: 88, distance: 106.2
click at [327, 88] on div "Assets $775k Emergency Fund (healthcare savings) $17,000 Asset balance last upd…" at bounding box center [322, 132] width 586 height 150
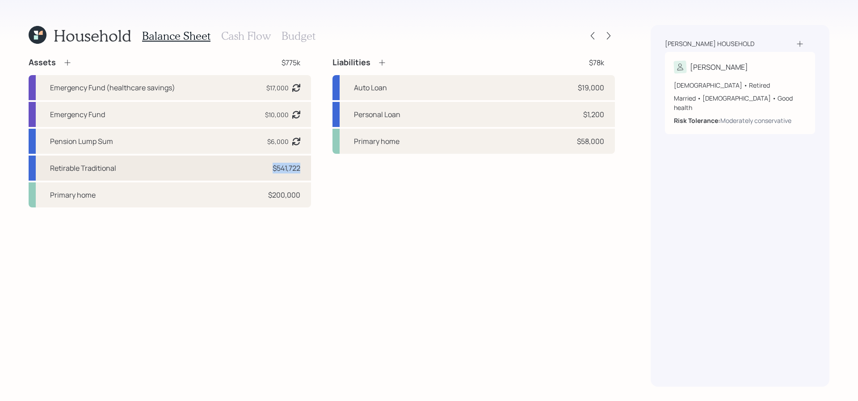
drag, startPoint x: 269, startPoint y: 166, endPoint x: 305, endPoint y: 166, distance: 35.8
click at [305, 166] on div "Retirable Traditional $541,722" at bounding box center [170, 168] width 282 height 25
select select "ira"
select select "balanced"
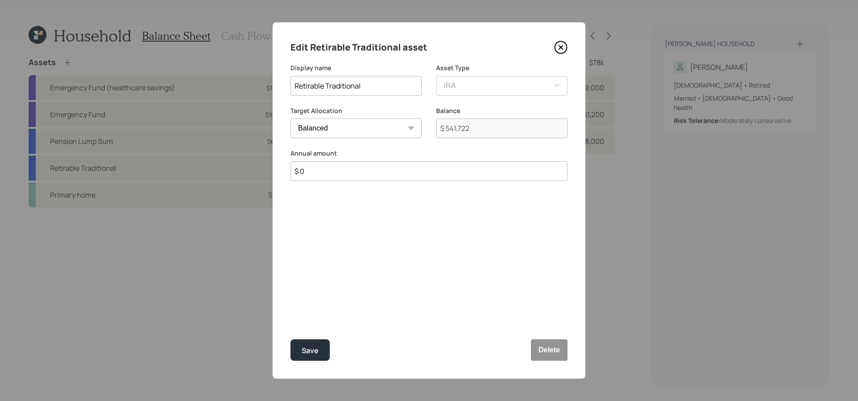
click at [563, 47] on icon at bounding box center [560, 47] width 13 height 13
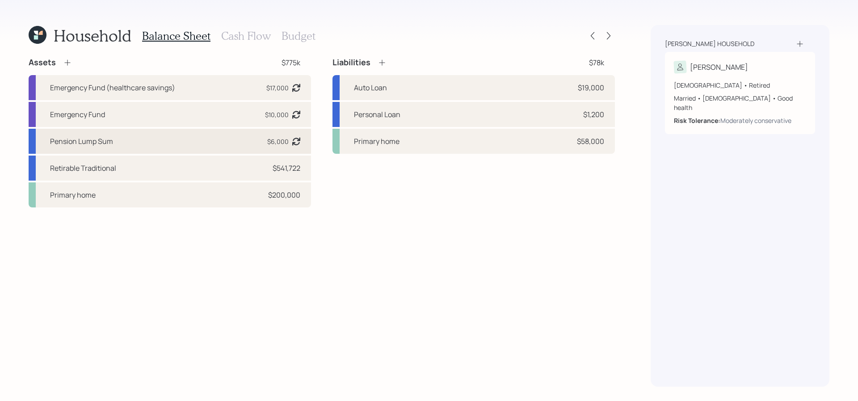
click at [119, 143] on div "Pension Lump Sum $6,000 Asset balance last updated on [DATE]. Last year it was …" at bounding box center [170, 141] width 282 height 25
select select "ira"
select select "balanced"
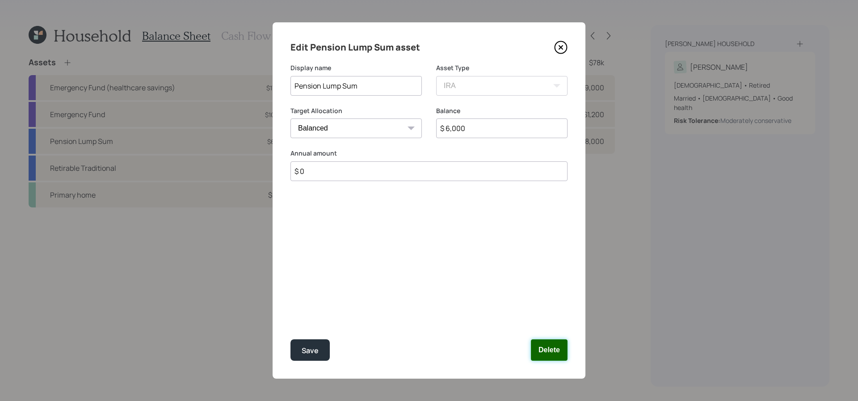
click at [565, 356] on button "Delete" at bounding box center [549, 349] width 37 height 21
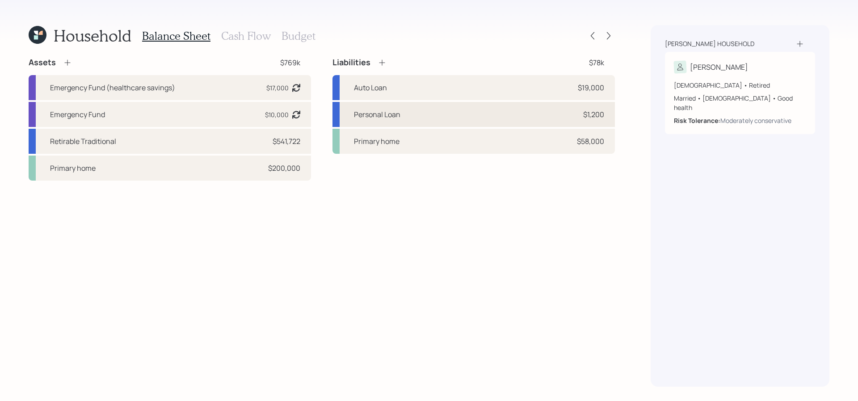
click at [442, 117] on div "Personal Loan $1,200" at bounding box center [474, 114] width 282 height 25
select select "other"
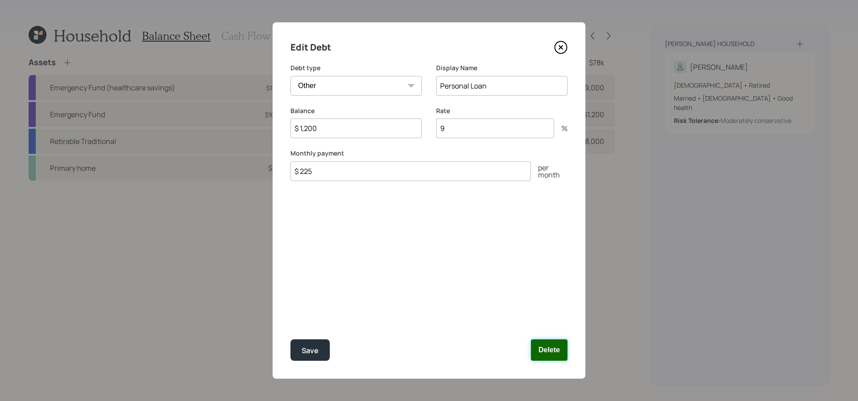
click at [547, 341] on button "Delete" at bounding box center [549, 349] width 37 height 21
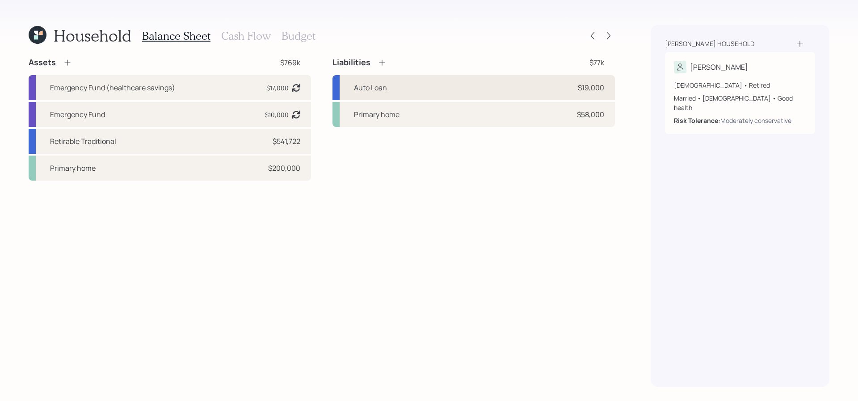
click at [564, 93] on div "Auto Loan $19,000" at bounding box center [474, 87] width 282 height 25
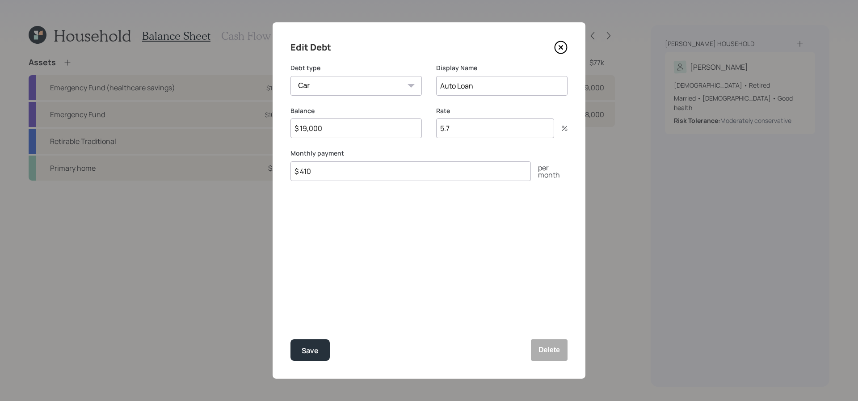
drag, startPoint x: 378, startPoint y: 136, endPoint x: 318, endPoint y: 131, distance: 60.1
click at [318, 131] on input "$ 19,000" at bounding box center [356, 128] width 131 height 20
type input "$ 13,000"
click at [291, 339] on button "Save" at bounding box center [310, 349] width 39 height 21
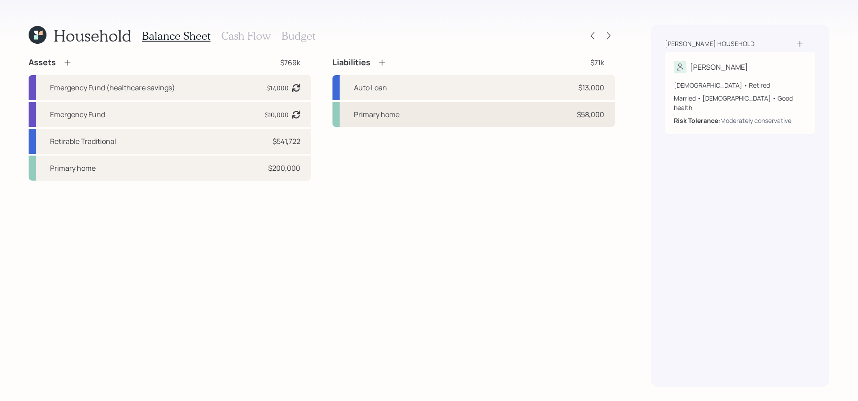
click at [494, 117] on div "Primary home $58,000" at bounding box center [474, 114] width 282 height 25
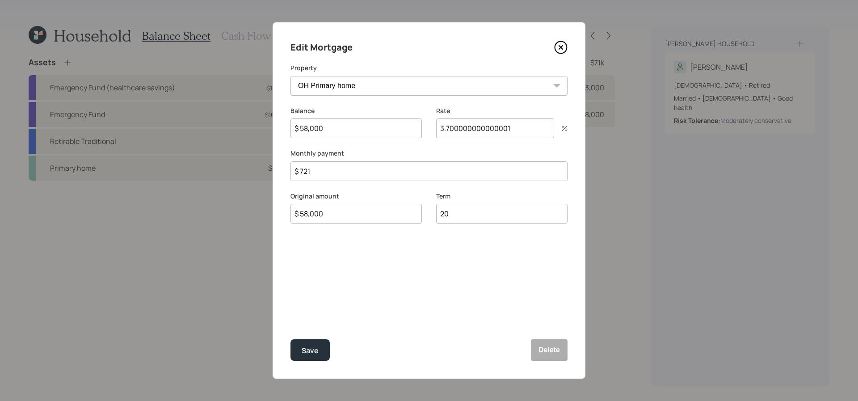
click at [339, 122] on input "$ 58,000" at bounding box center [356, 128] width 131 height 20
drag, startPoint x: 338, startPoint y: 128, endPoint x: 255, endPoint y: 122, distance: 83.4
click at [255, 122] on div "Edit Mortgage Property OH Primary home Balance $ 58,000 Rate 3.700000000000001 …" at bounding box center [429, 200] width 858 height 401
type input "$ 41,000"
click at [346, 211] on input "$ 58,000" at bounding box center [356, 214] width 131 height 20
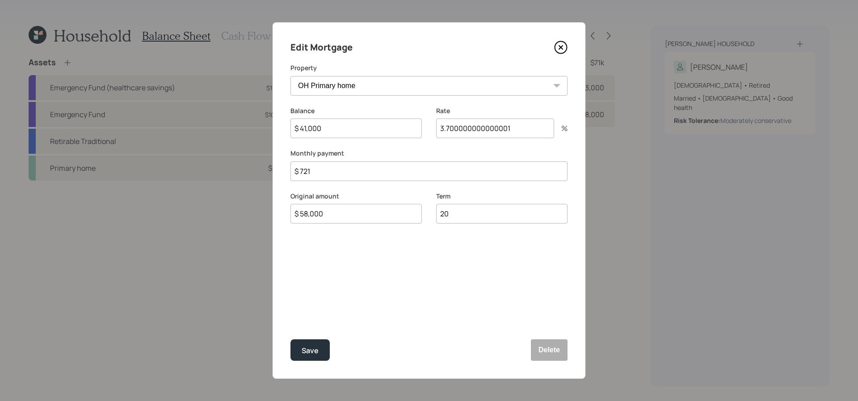
drag, startPoint x: 342, startPoint y: 211, endPoint x: 206, endPoint y: 186, distance: 138.2
click at [206, 186] on div "Edit Mortgage Property OH Primary home Balance $ 41,000 Rate 3.700000000000001 …" at bounding box center [429, 200] width 858 height 401
type input "$ 41,000"
click at [291, 339] on button "Save" at bounding box center [310, 349] width 39 height 21
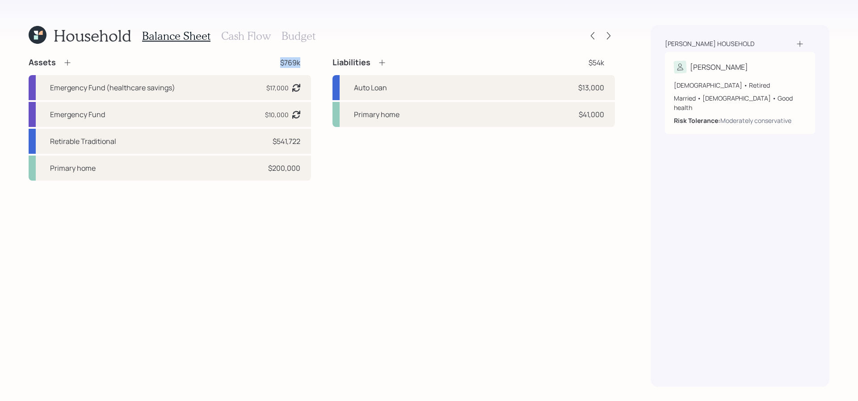
drag, startPoint x: 302, startPoint y: 63, endPoint x: 255, endPoint y: 63, distance: 47.4
click at [255, 63] on div "Assets $769k" at bounding box center [170, 62] width 282 height 11
click at [251, 38] on h3 "Cash Flow" at bounding box center [246, 36] width 50 height 13
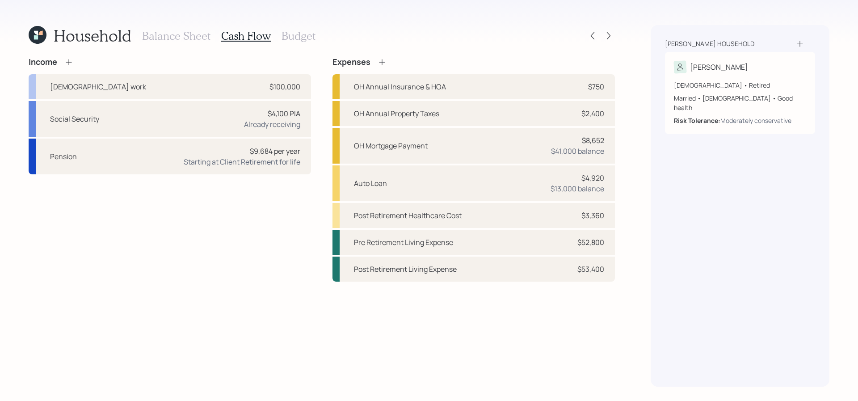
click at [295, 33] on h3 "Budget" at bounding box center [299, 36] width 34 height 13
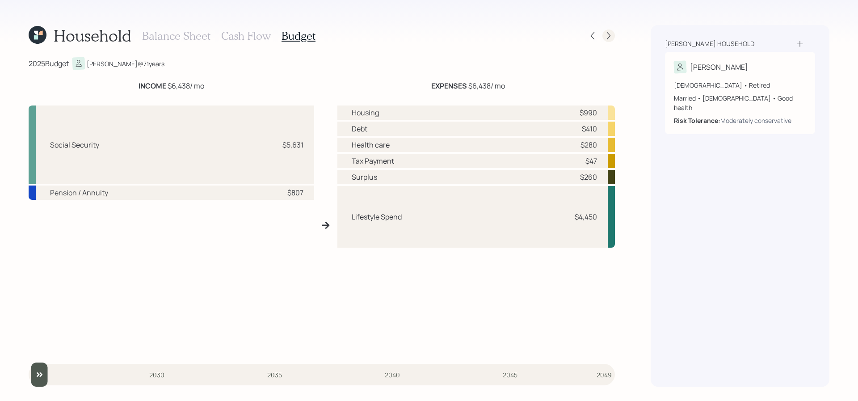
click at [607, 34] on icon at bounding box center [608, 35] width 9 height 9
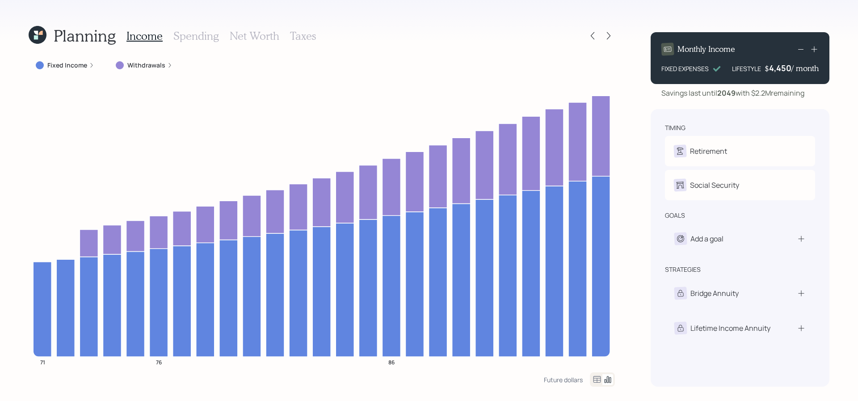
click at [146, 60] on div "Withdrawals" at bounding box center [144, 65] width 71 height 16
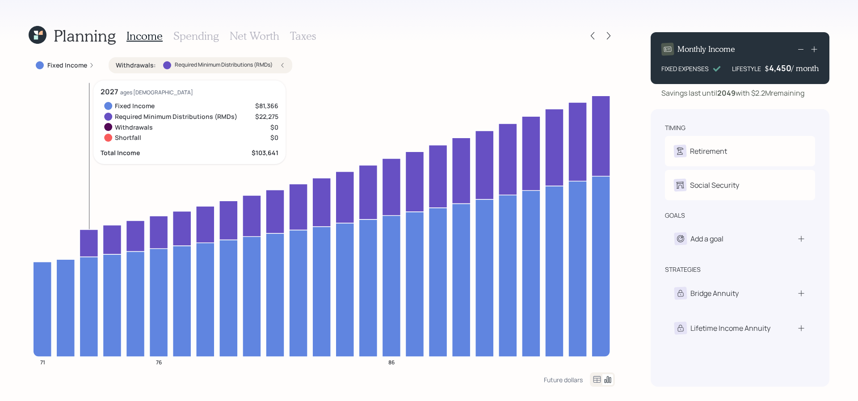
click at [90, 251] on icon at bounding box center [89, 242] width 18 height 27
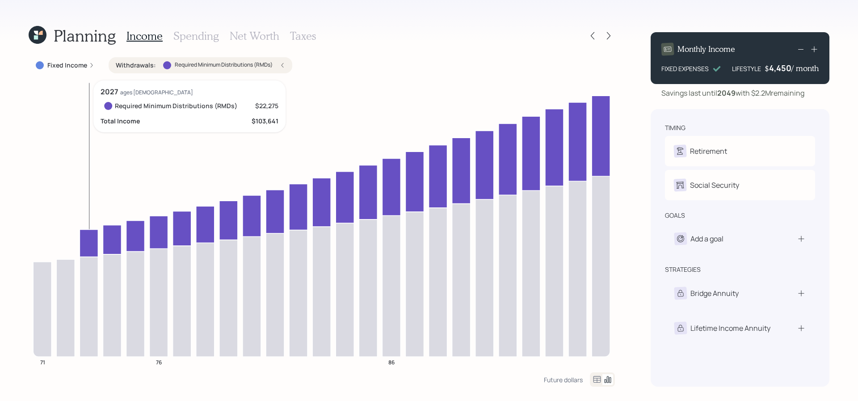
click at [90, 251] on icon at bounding box center [89, 242] width 18 height 27
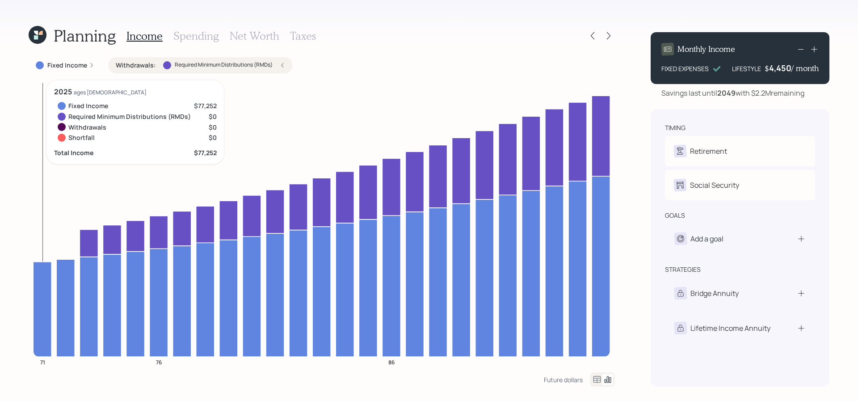
click at [31, 269] on icon "71 76 86" at bounding box center [322, 226] width 586 height 292
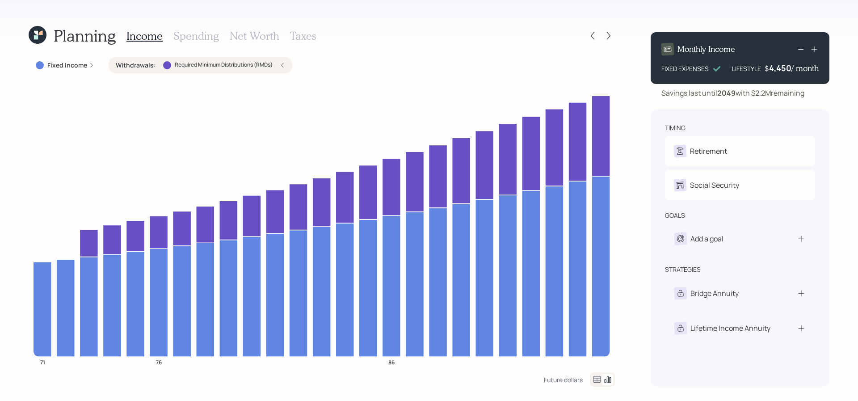
click at [14, 265] on div "Planning Income Spending Net Worth Taxes Fixed Income Withdrawals : Required Mi…" at bounding box center [429, 200] width 858 height 401
click at [205, 64] on label "Required Minimum Distributions (RMDs)" at bounding box center [224, 65] width 98 height 8
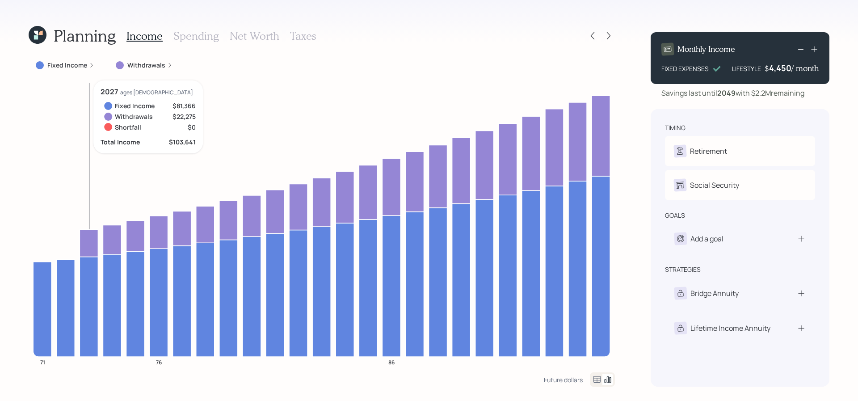
click at [92, 251] on icon at bounding box center [89, 242] width 18 height 27
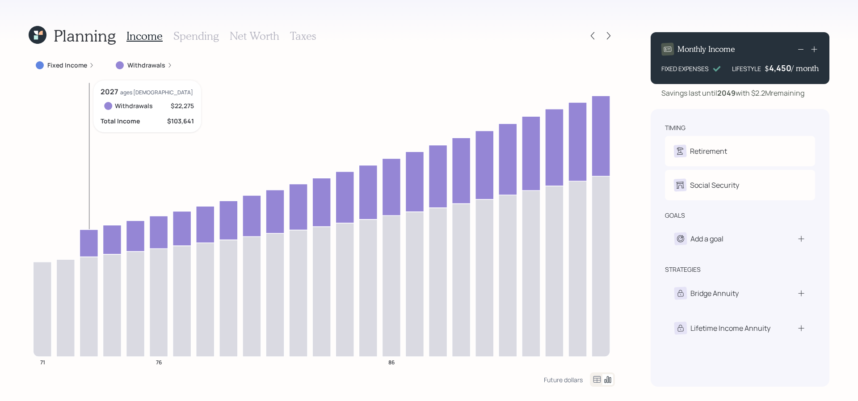
click at [92, 252] on icon at bounding box center [89, 242] width 18 height 27
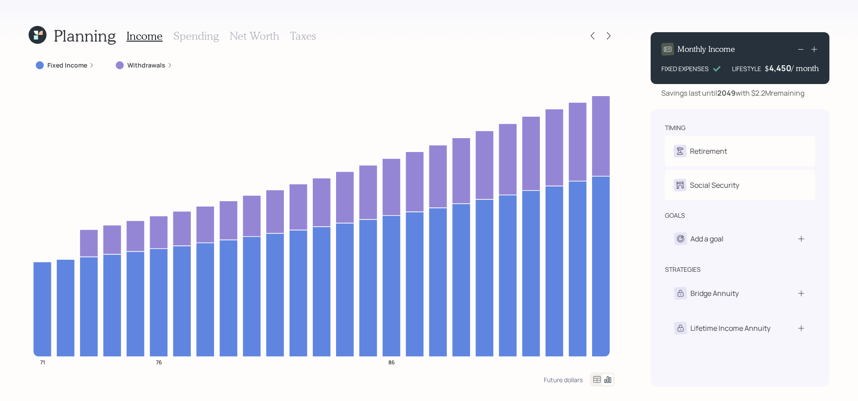
click at [297, 38] on h3 "Taxes" at bounding box center [303, 36] width 26 height 13
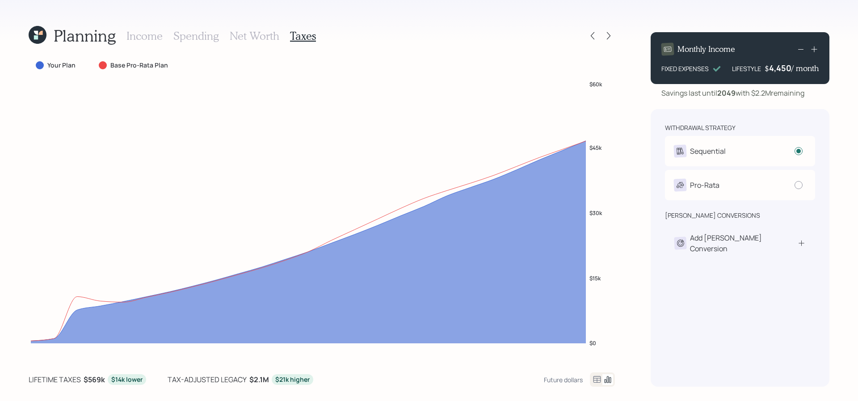
click at [146, 41] on h3 "Income" at bounding box center [144, 36] width 36 height 13
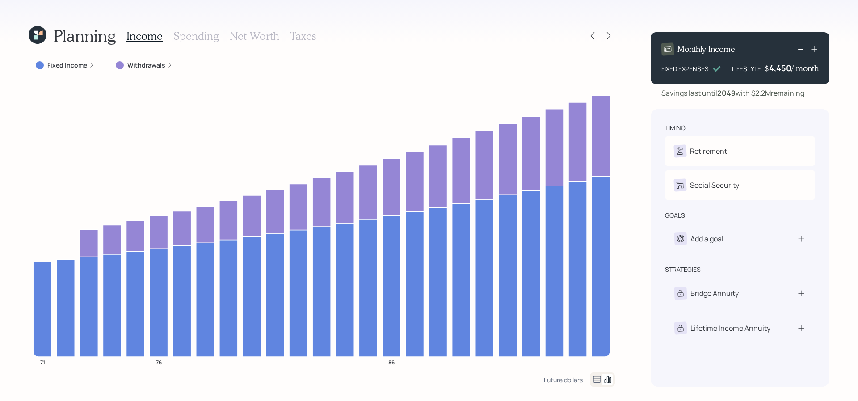
click at [309, 40] on h3 "Taxes" at bounding box center [303, 36] width 26 height 13
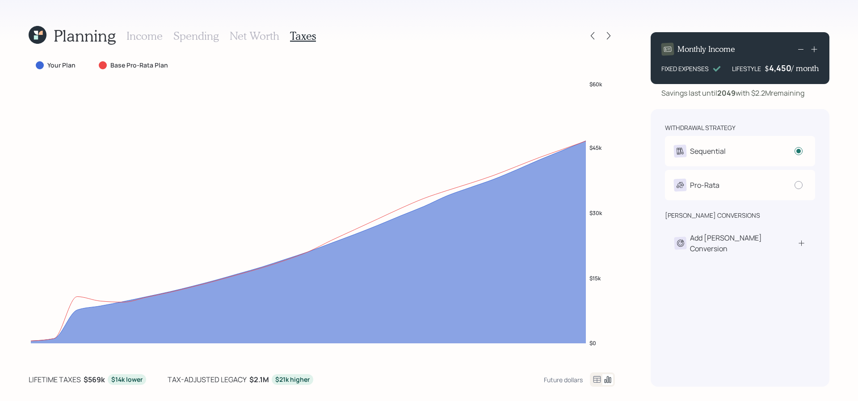
click at [593, 379] on icon at bounding box center [597, 379] width 11 height 11
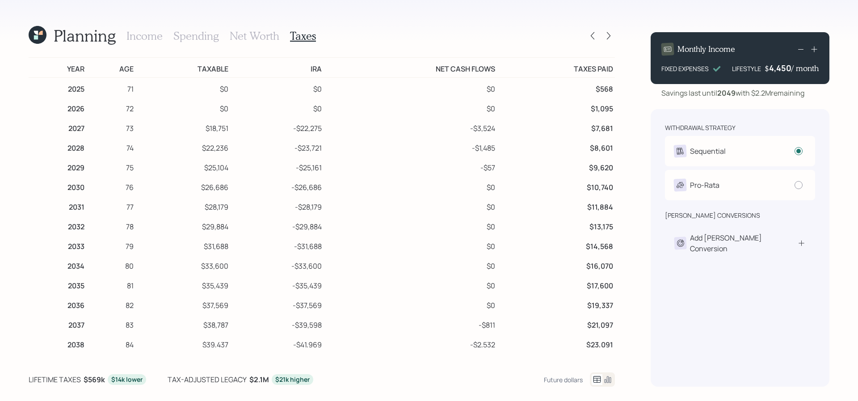
drag, startPoint x: 250, startPoint y: 145, endPoint x: 187, endPoint y: 145, distance: 63.5
click at [187, 145] on tr "2028 74 $22,236 -$23,721 -$1,485 $8,601" at bounding box center [322, 147] width 586 height 20
click at [234, 208] on td "-$28,179" at bounding box center [276, 206] width 93 height 20
click at [604, 378] on icon at bounding box center [608, 379] width 11 height 11
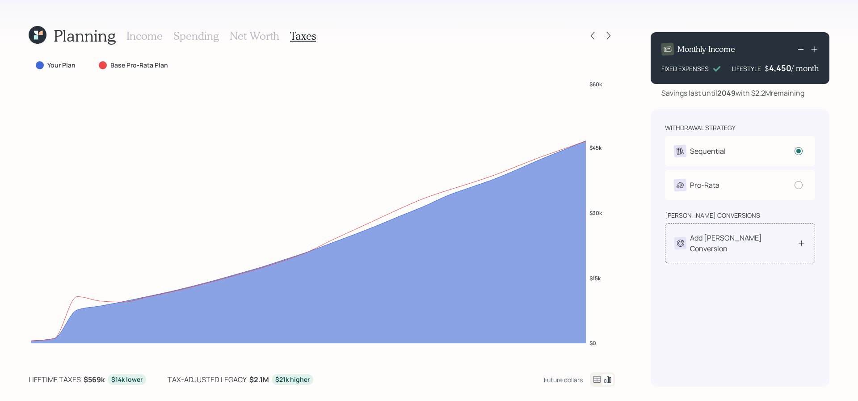
click at [801, 250] on div "Add [PERSON_NAME] Conversion" at bounding box center [740, 243] width 150 height 40
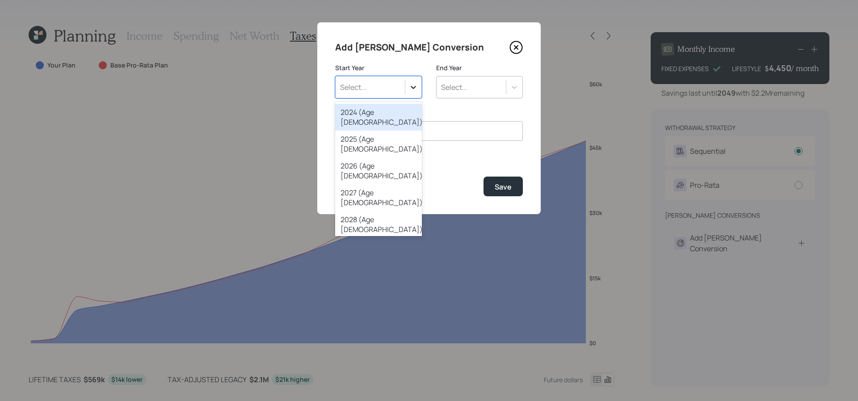
click at [408, 91] on div at bounding box center [413, 87] width 16 height 16
click at [393, 131] on div "2025 (Age [DEMOGRAPHIC_DATA])" at bounding box center [378, 144] width 87 height 27
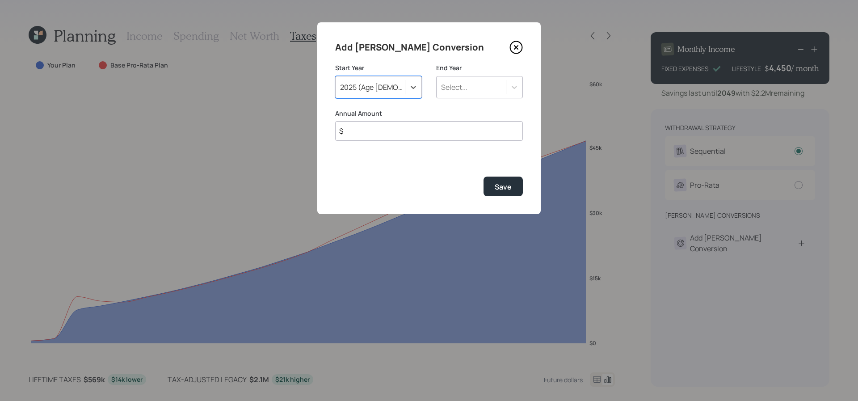
click at [456, 80] on div "Select..." at bounding box center [471, 87] width 69 height 15
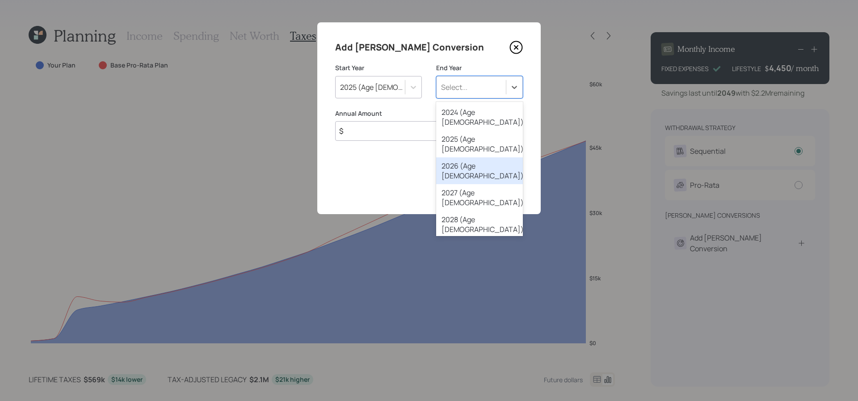
click at [494, 157] on div "2026 (Age [DEMOGRAPHIC_DATA])" at bounding box center [479, 170] width 87 height 27
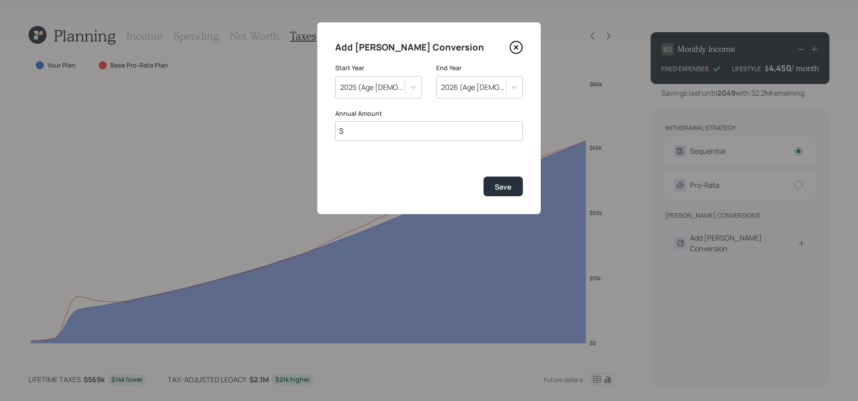
click at [362, 126] on input "$" at bounding box center [429, 131] width 188 height 20
type input "$ 20,000"
click at [484, 177] on button "Save" at bounding box center [503, 186] width 39 height 19
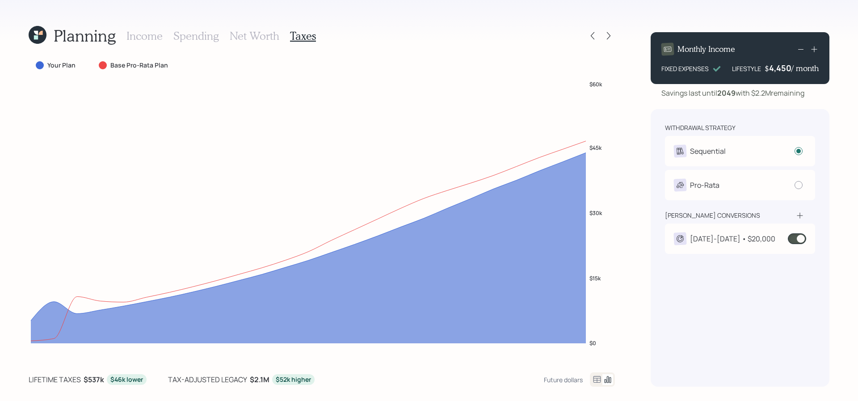
click at [603, 384] on icon at bounding box center [608, 379] width 11 height 11
click at [721, 236] on div "[DATE]-[DATE] • $20,000" at bounding box center [732, 238] width 85 height 11
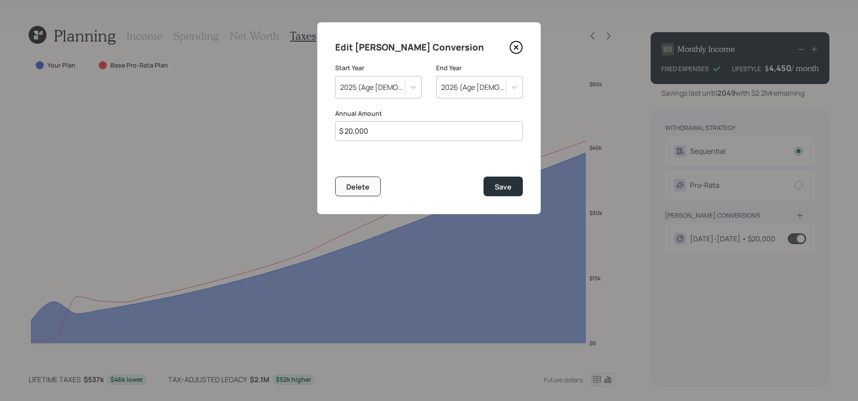
drag, startPoint x: 383, startPoint y: 132, endPoint x: 243, endPoint y: 117, distance: 140.7
click at [243, 117] on div "Edit [PERSON_NAME] Conversion Start Year [DATE] (Age [DEMOGRAPHIC_DATA]) End Ye…" at bounding box center [429, 200] width 858 height 401
type input "$ 10,000"
click at [484, 177] on button "Save" at bounding box center [503, 186] width 39 height 19
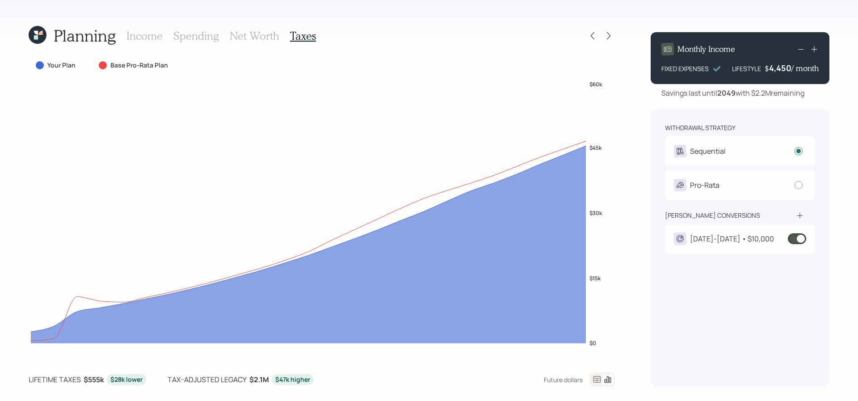
click at [714, 241] on div "[DATE]-[DATE] • $10,000" at bounding box center [732, 238] width 84 height 11
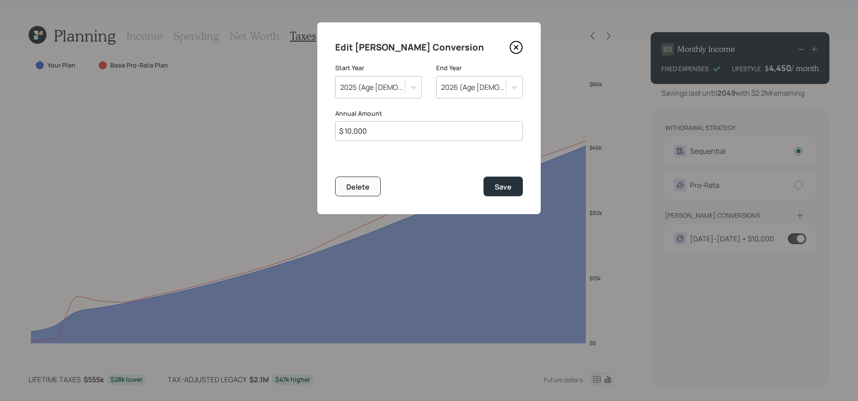
drag, startPoint x: 439, startPoint y: 130, endPoint x: 147, endPoint y: 88, distance: 294.9
click at [147, 88] on div "Edit [PERSON_NAME] Conversion Start Year [DATE] (Age [DEMOGRAPHIC_DATA]) End Ye…" at bounding box center [429, 200] width 858 height 401
type input "$ 15,000"
click at [484, 177] on button "Save" at bounding box center [503, 186] width 39 height 19
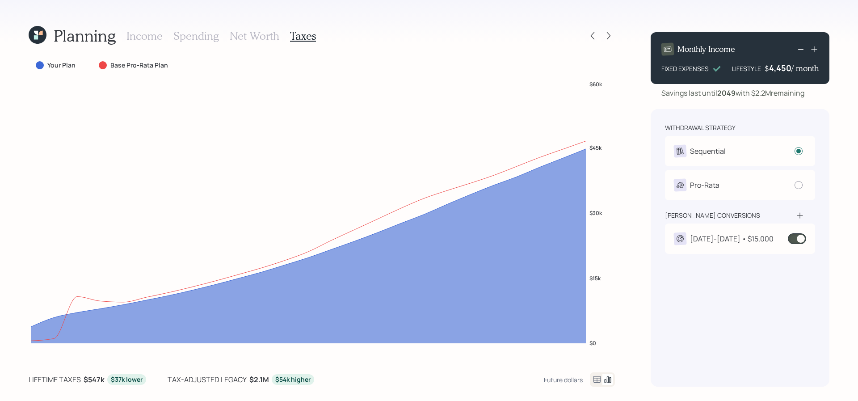
click at [594, 385] on div at bounding box center [602, 379] width 25 height 14
click at [594, 379] on icon at bounding box center [597, 379] width 11 height 11
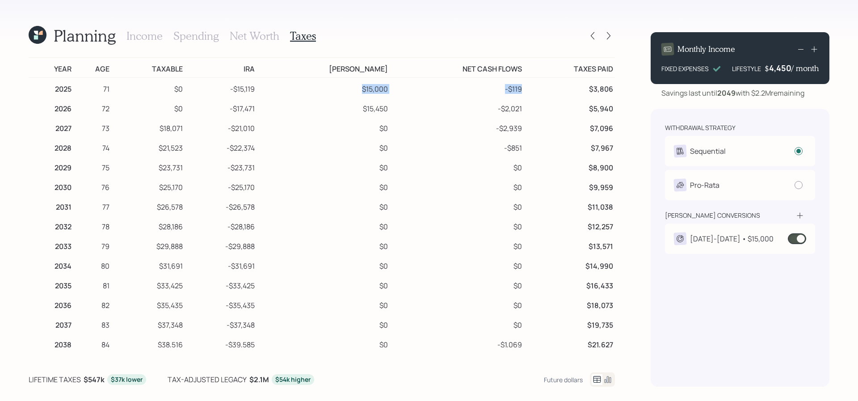
drag, startPoint x: 389, startPoint y: 94, endPoint x: 325, endPoint y: 82, distance: 65.4
click at [325, 82] on tr "2025 71 $0 -$15,119 $15,000 -$119 $3,806" at bounding box center [322, 88] width 586 height 20
